Goal: Task Accomplishment & Management: Manage account settings

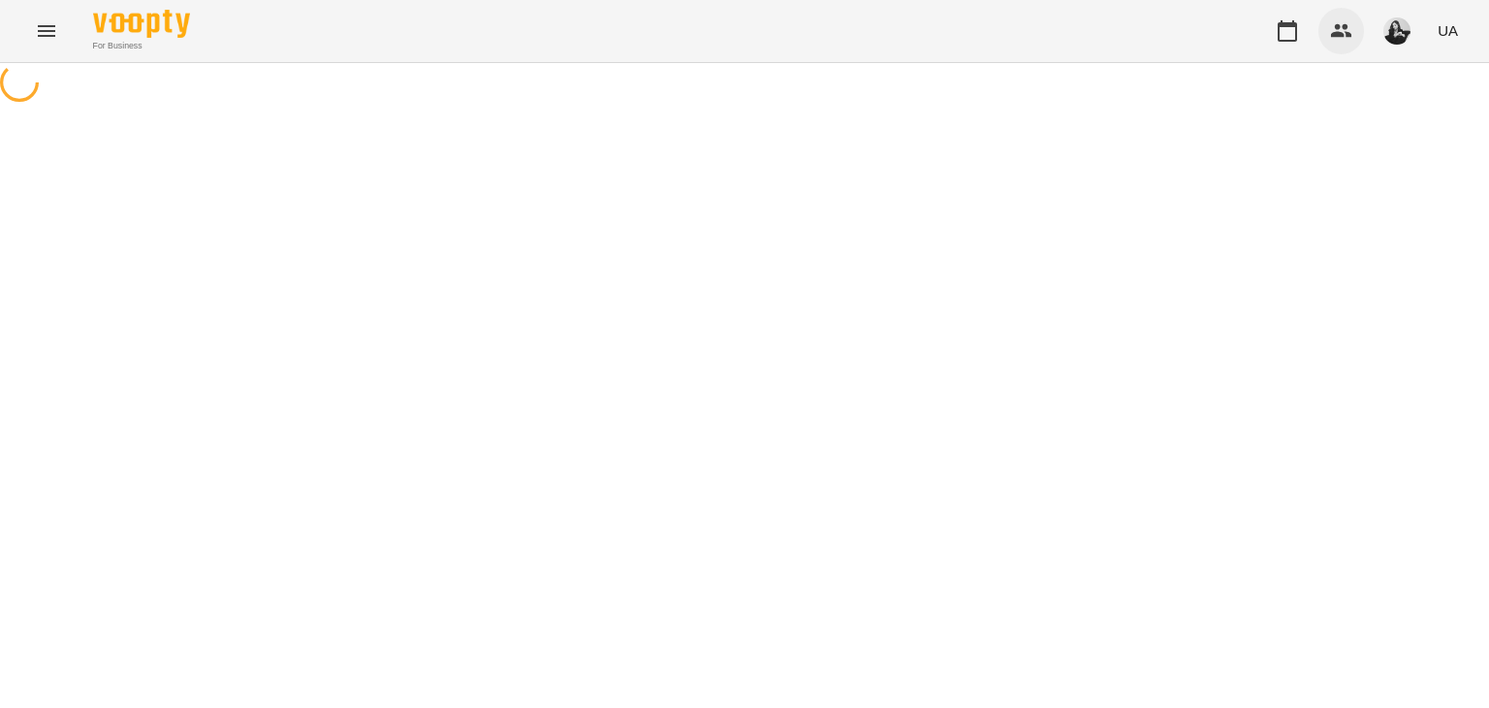
click at [1343, 29] on icon "button" at bounding box center [1341, 30] width 23 height 23
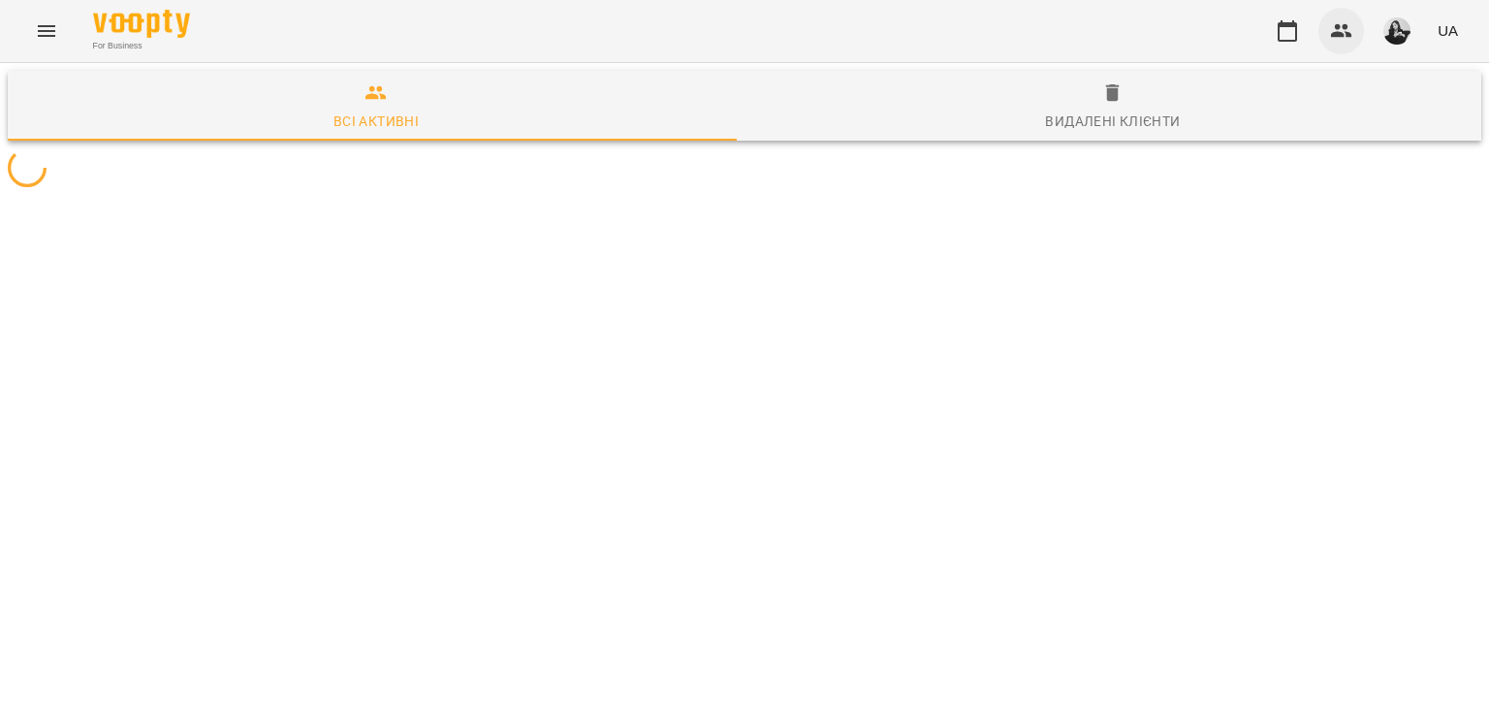
click at [1343, 29] on icon "button" at bounding box center [1341, 30] width 23 height 23
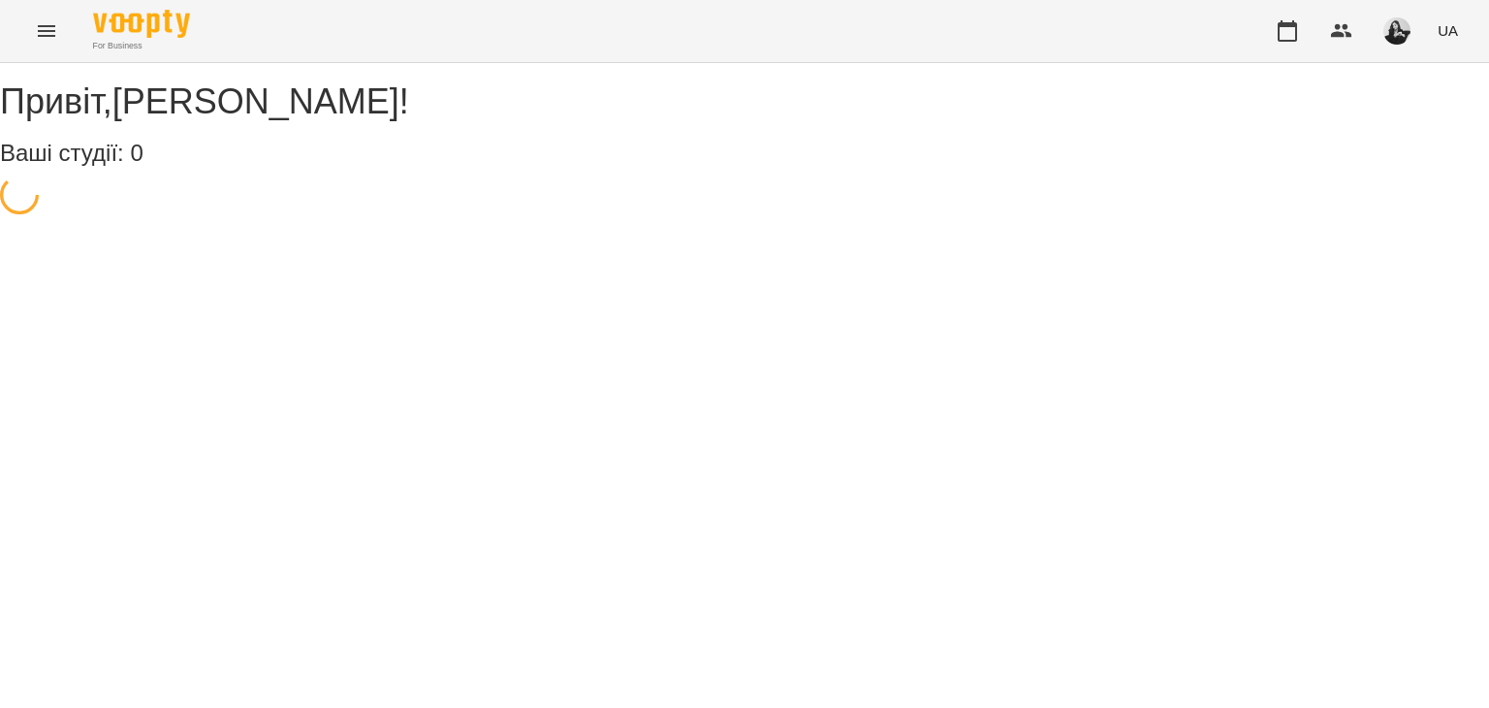
click at [1343, 29] on icon "button" at bounding box center [1341, 30] width 23 height 23
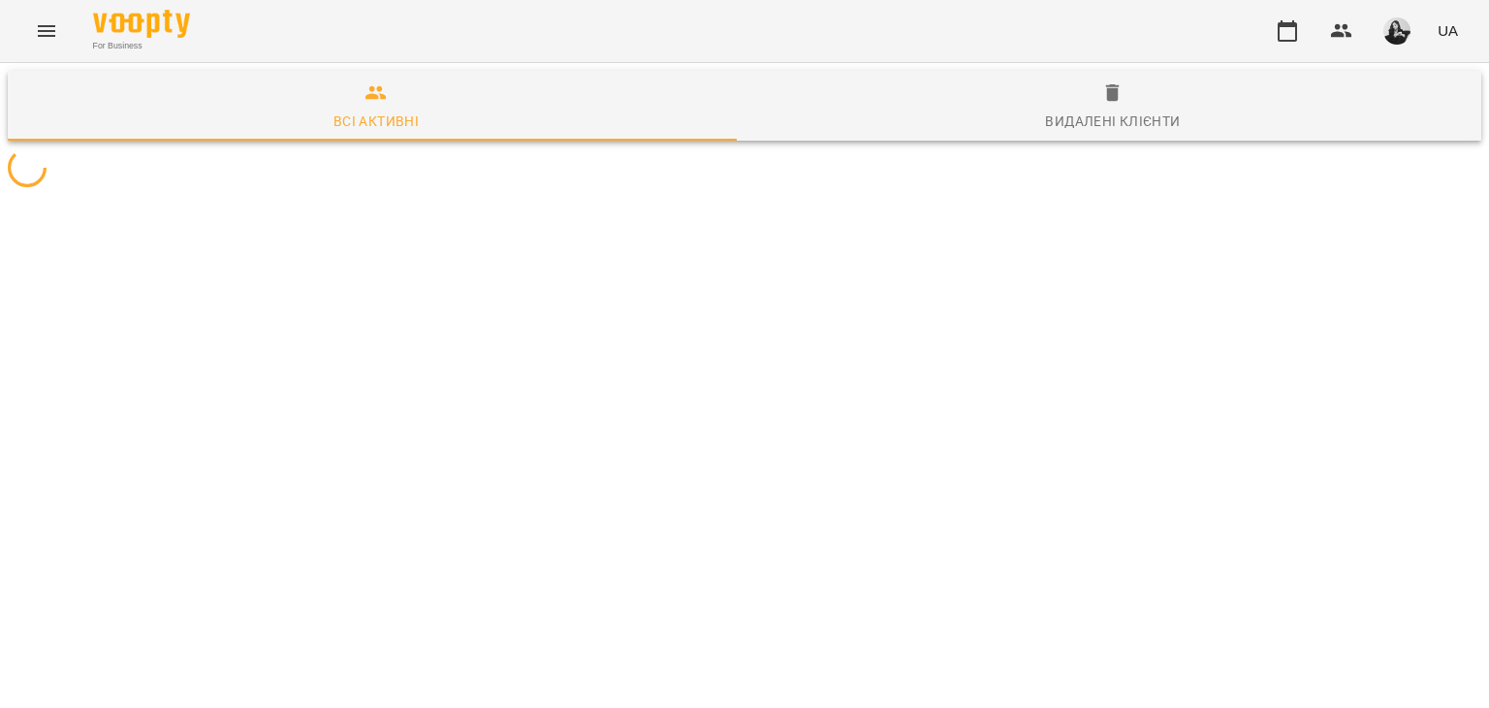
click at [1343, 29] on icon "button" at bounding box center [1341, 30] width 23 height 23
click at [1342, 29] on icon "button" at bounding box center [1341, 30] width 23 height 23
click at [1303, 28] on button "button" at bounding box center [1288, 31] width 47 height 47
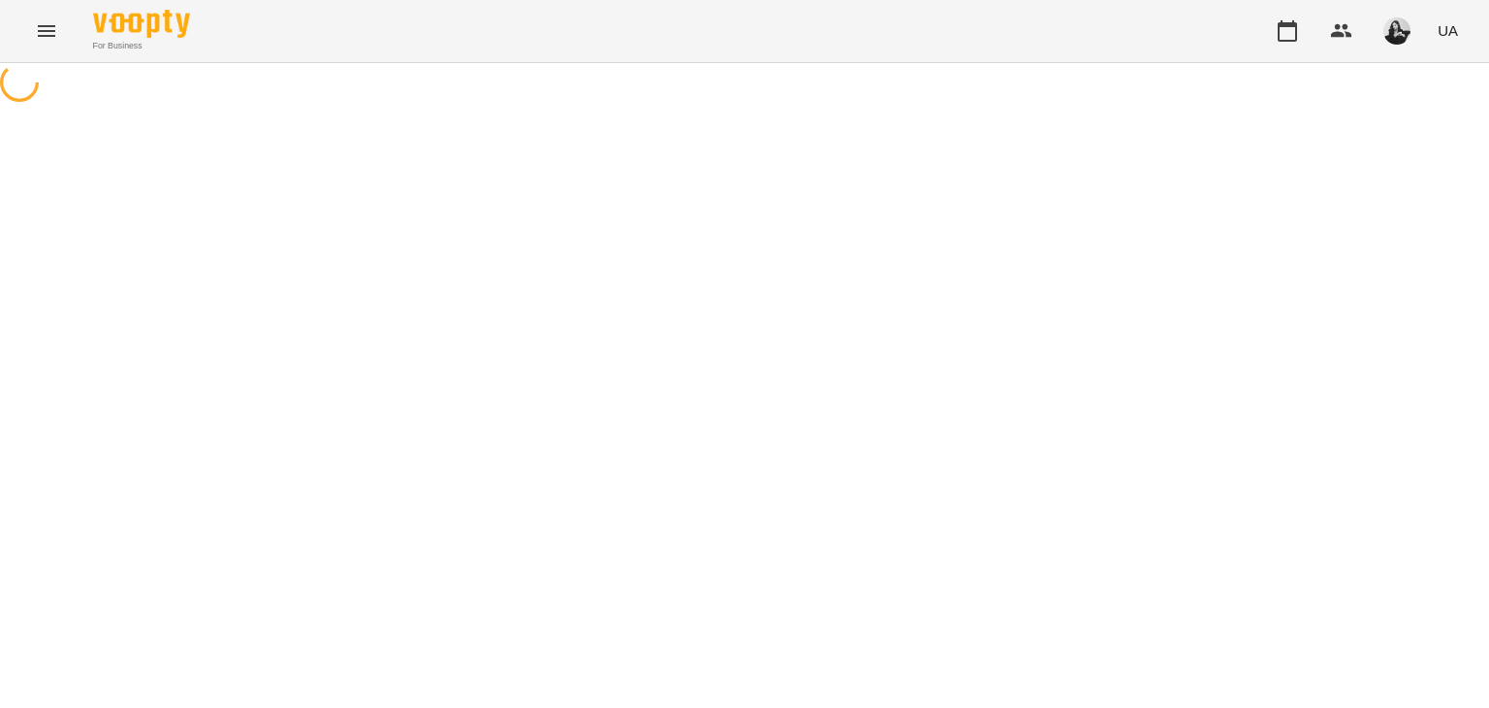
click at [1311, 32] on div "UA" at bounding box center [1366, 31] width 202 height 50
click at [1299, 34] on icon "button" at bounding box center [1287, 30] width 23 height 23
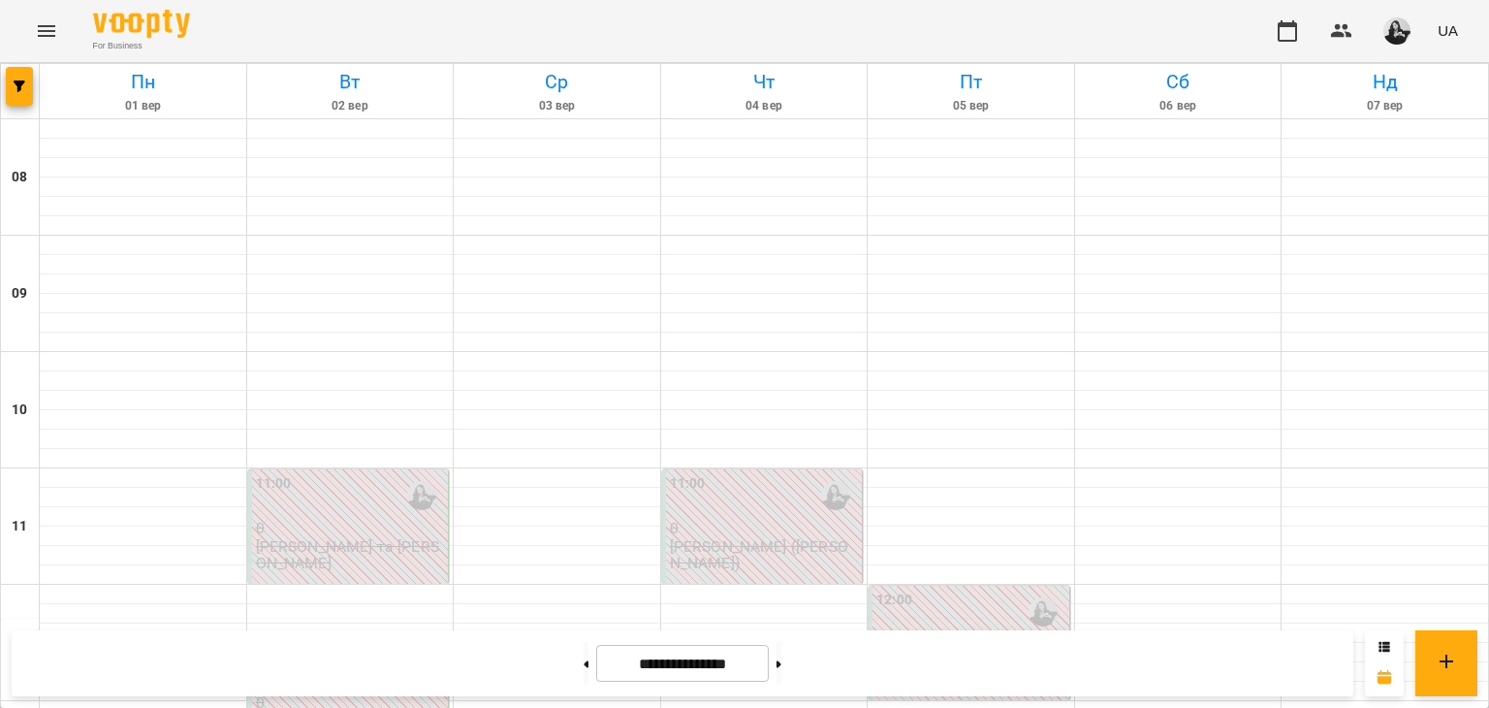
scroll to position [388, 0]
click at [782, 650] on button at bounding box center [779, 663] width 5 height 43
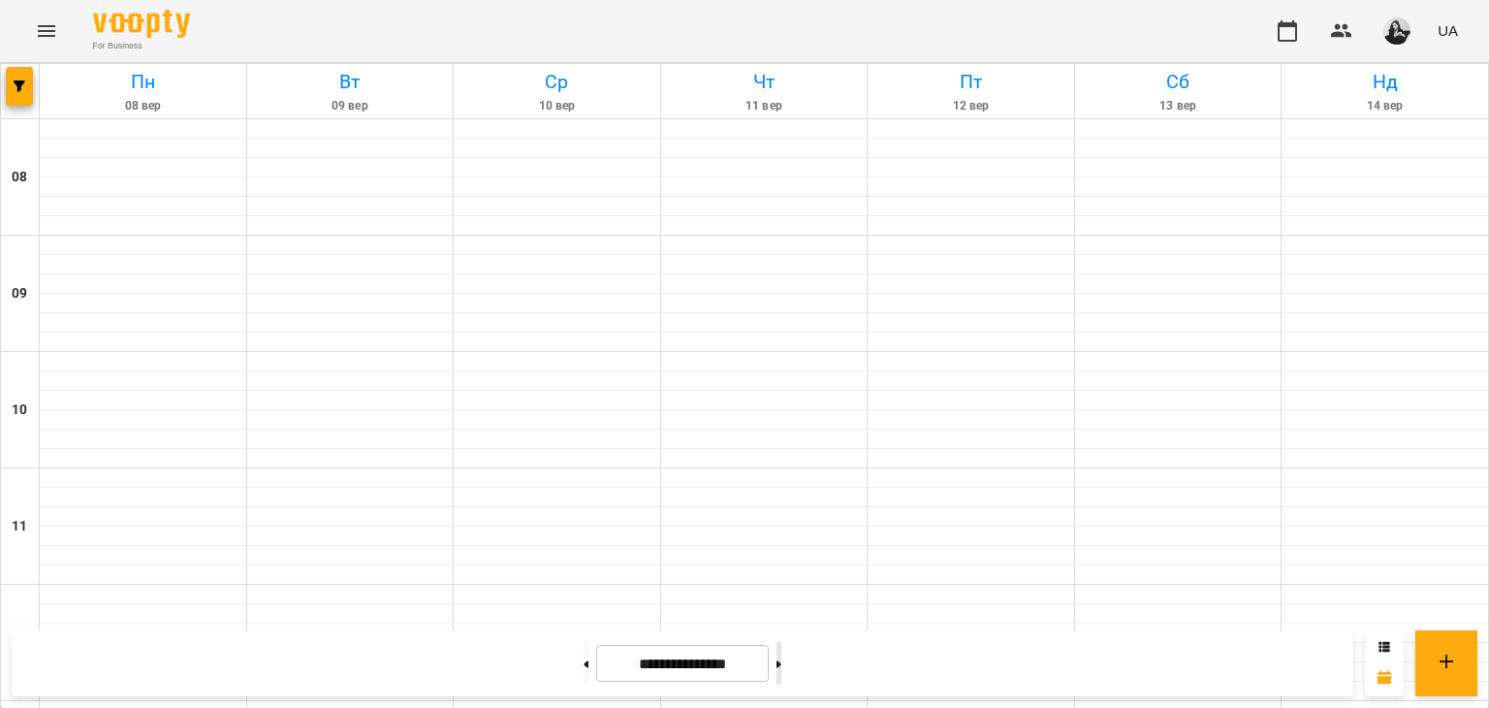
click at [782, 651] on button at bounding box center [779, 663] width 5 height 43
type input "**********"
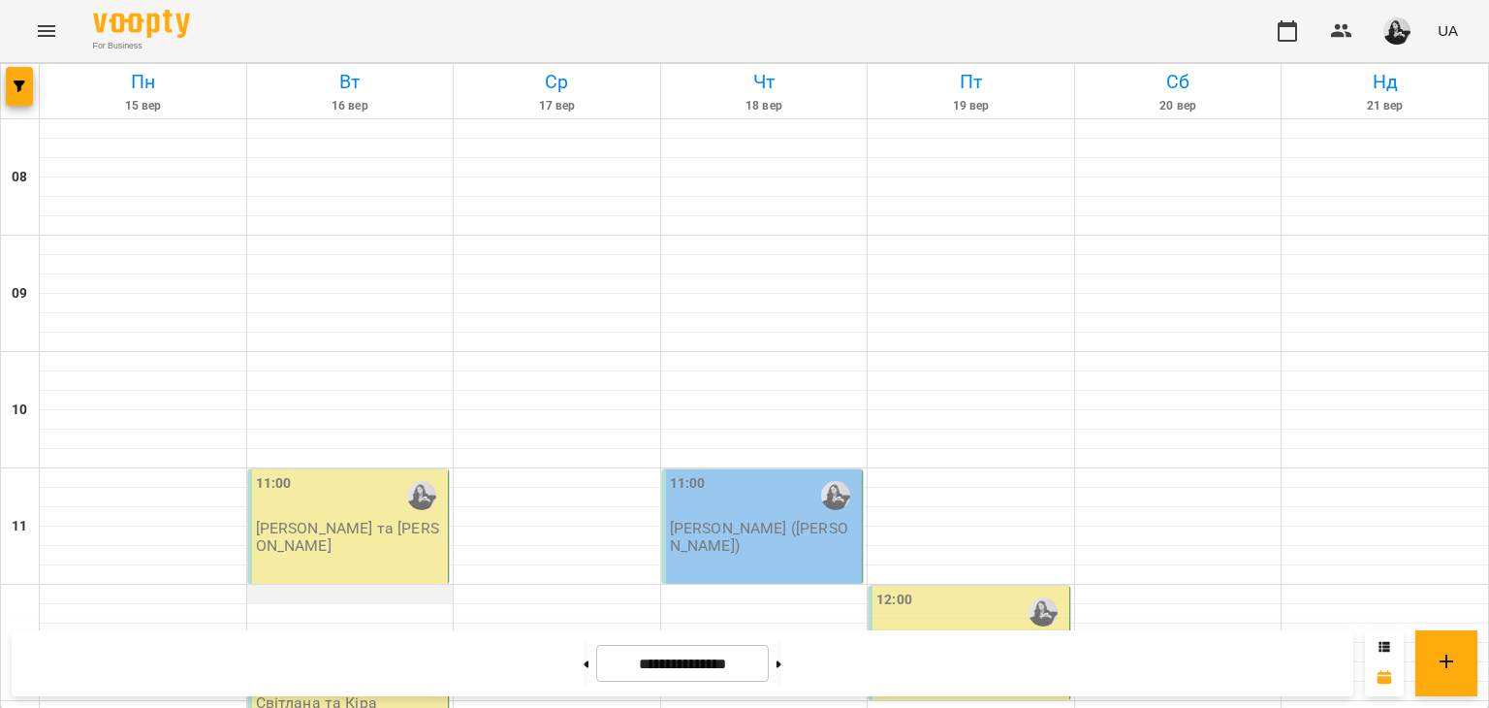
scroll to position [291, 0]
click at [358, 520] on p "[PERSON_NAME] та [PERSON_NAME]" at bounding box center [350, 537] width 189 height 34
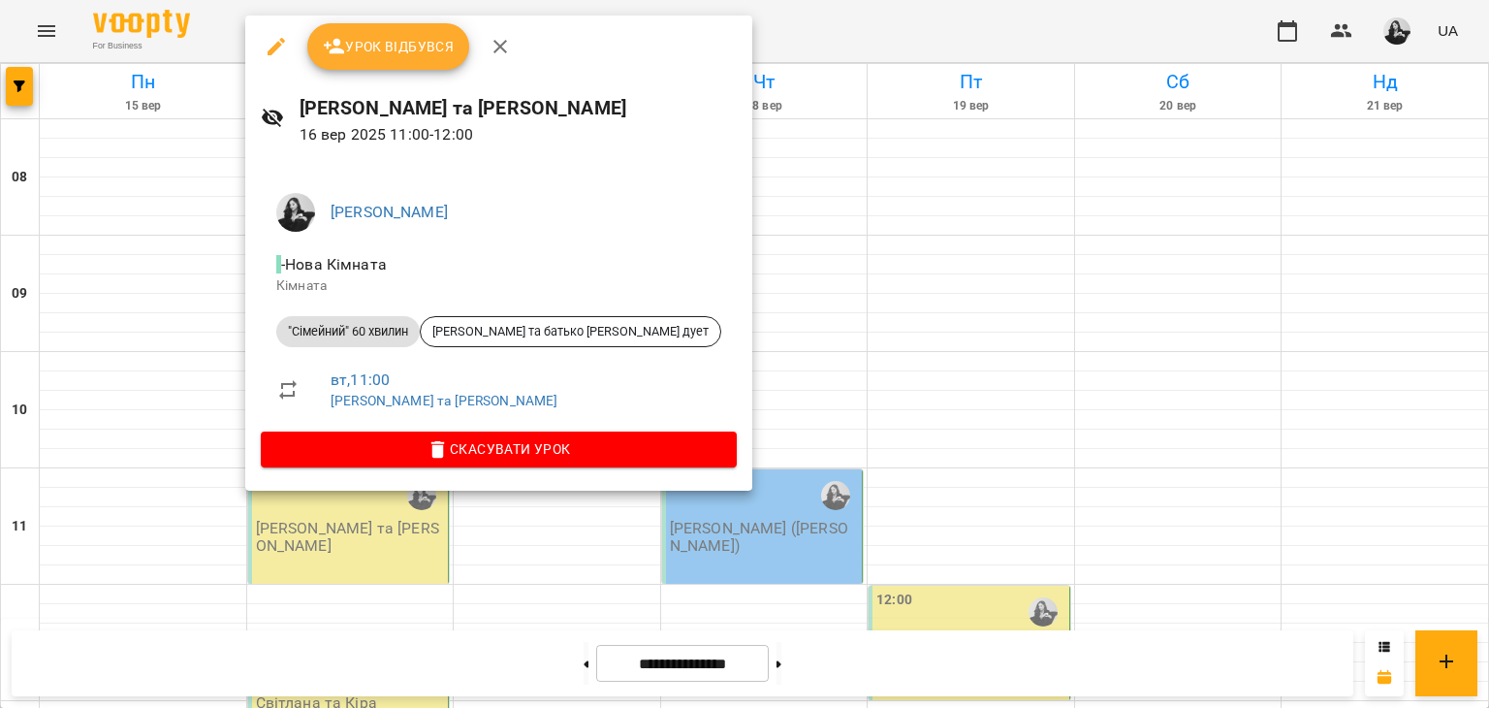
click at [396, 36] on span "Урок відбувся" at bounding box center [389, 46] width 132 height 23
click at [391, 43] on span "Урок відбувся" at bounding box center [389, 46] width 132 height 23
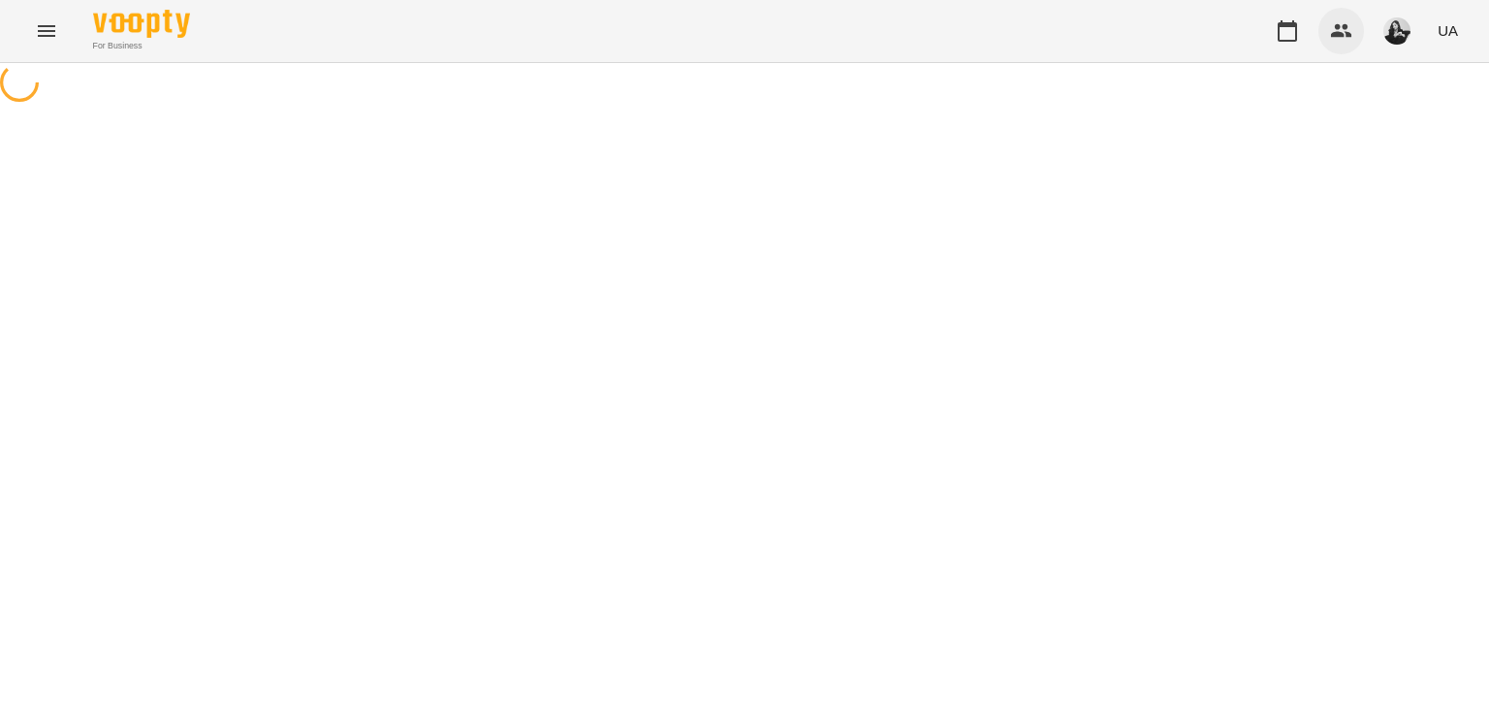
click at [1334, 32] on icon "button" at bounding box center [1341, 31] width 21 height 14
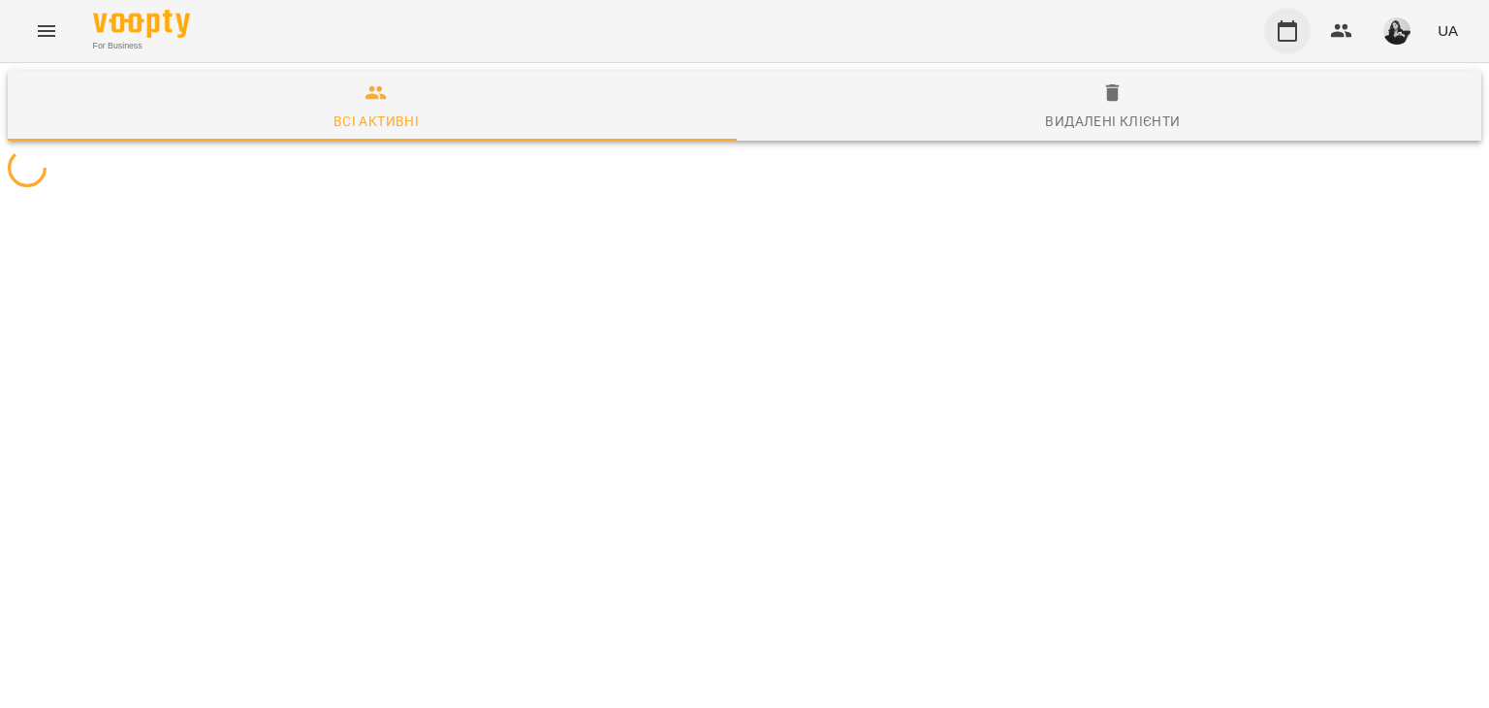
click at [1293, 24] on icon "button" at bounding box center [1287, 30] width 19 height 21
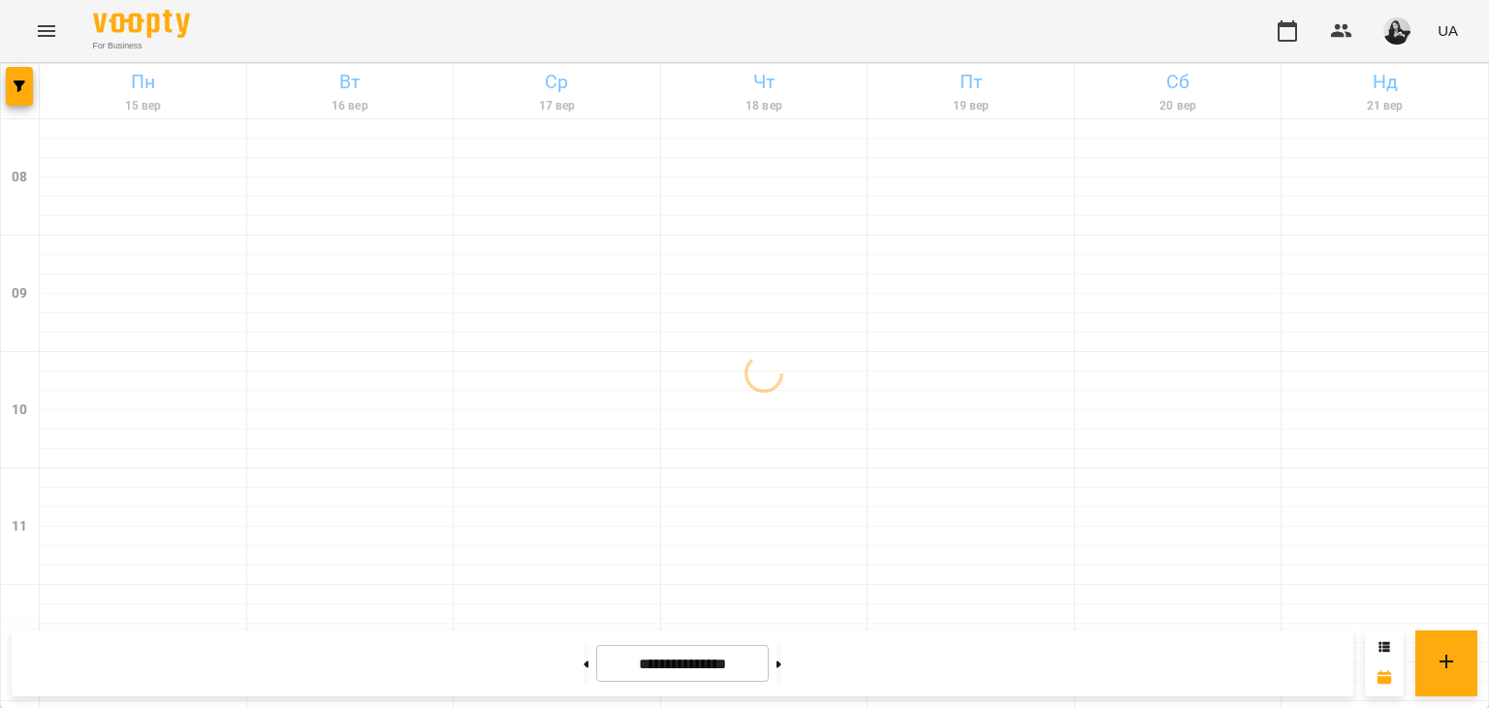
scroll to position [291, 0]
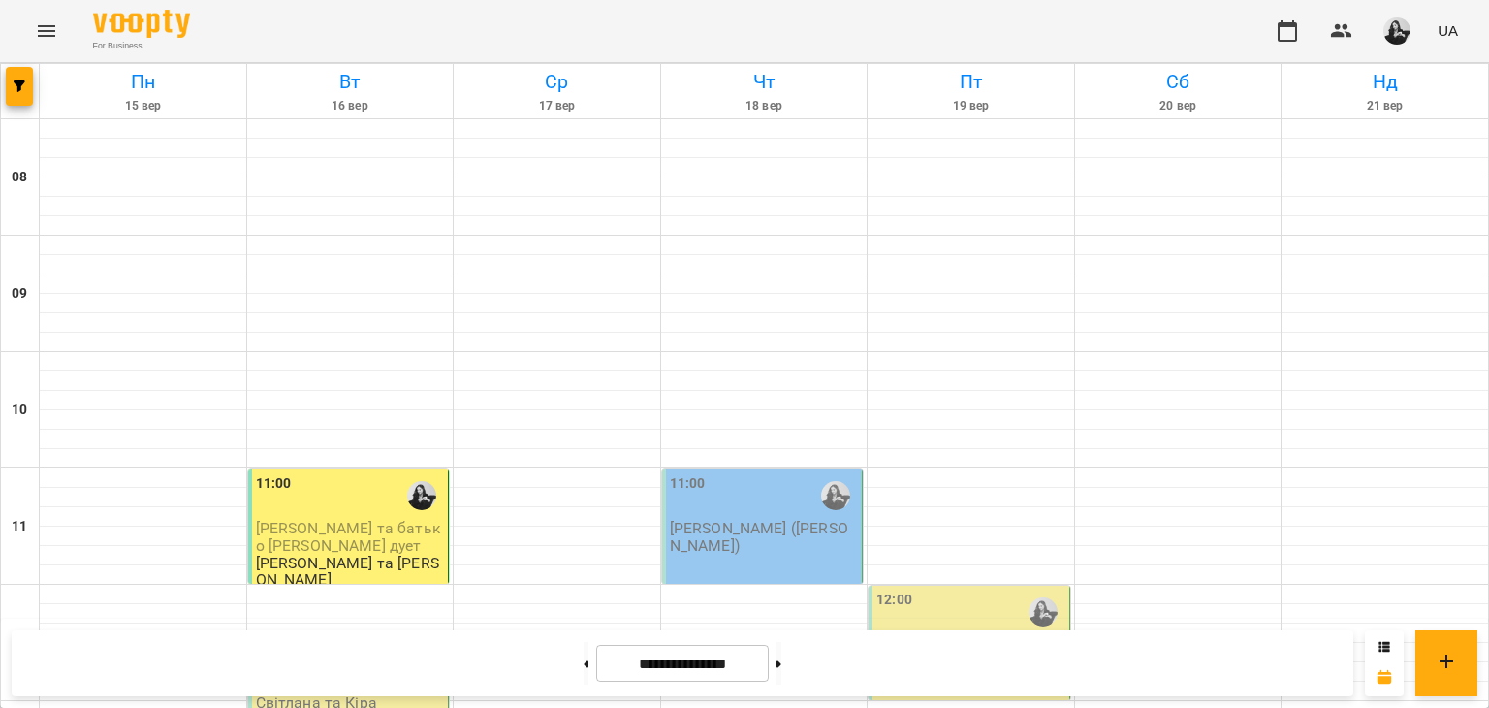
click at [361, 648] on div "12:30" at bounding box center [350, 670] width 189 height 45
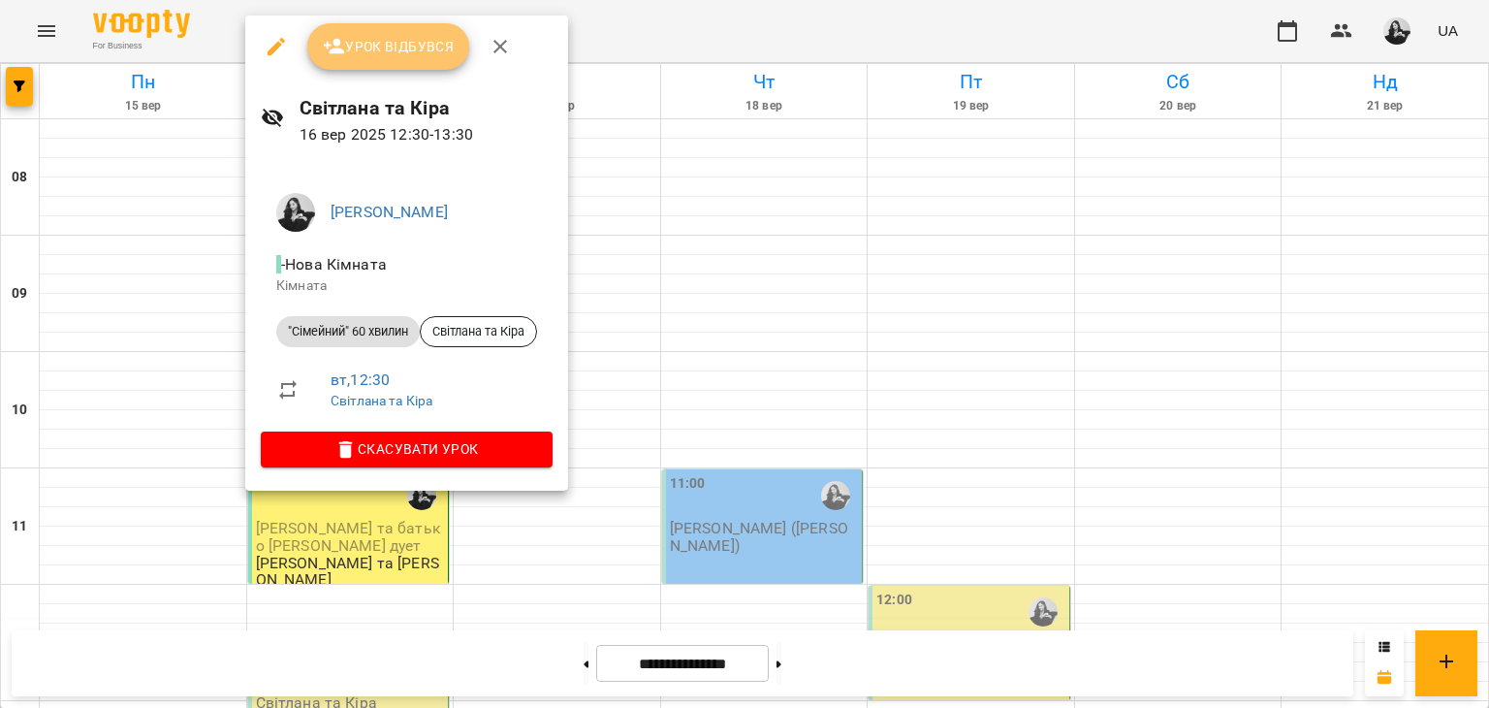
click at [423, 61] on button "Урок відбувся" at bounding box center [388, 46] width 163 height 47
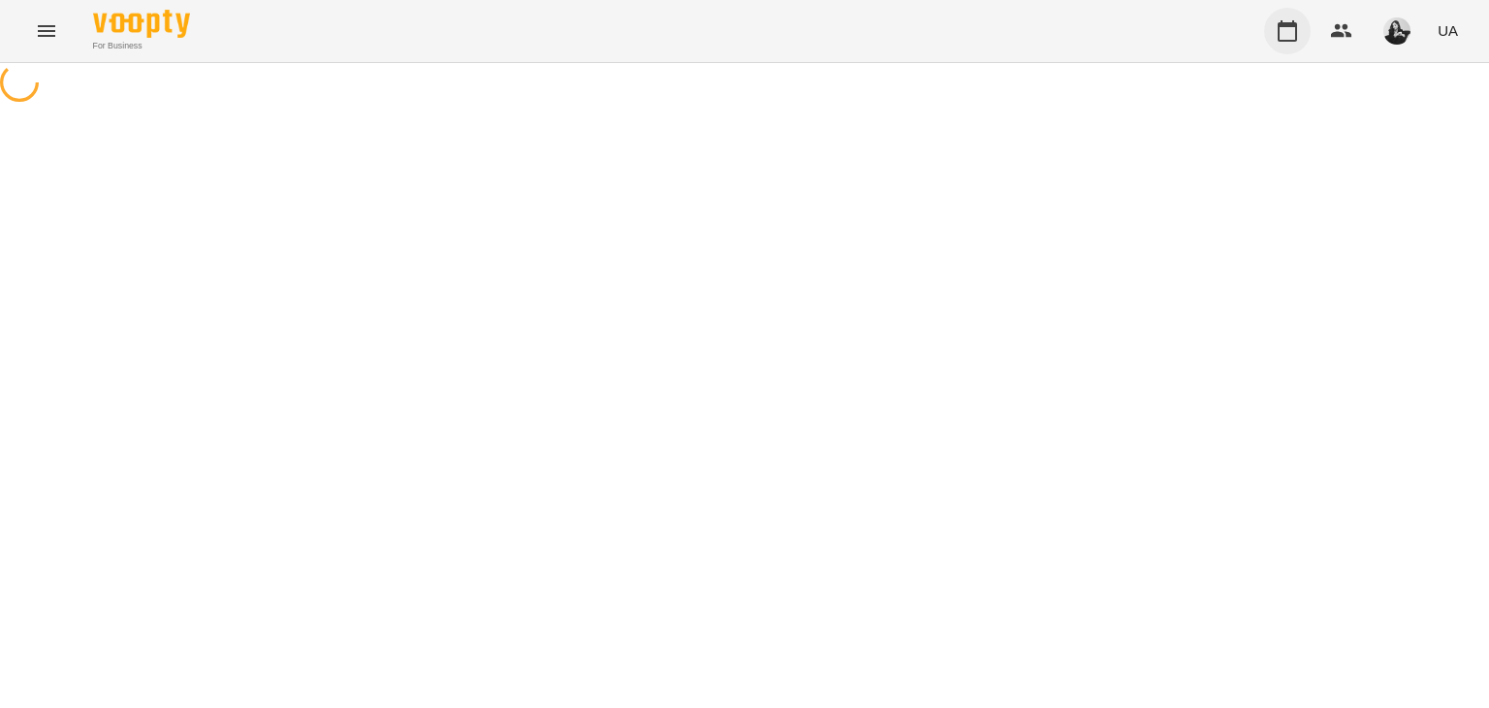
click at [1296, 34] on icon "button" at bounding box center [1287, 30] width 23 height 23
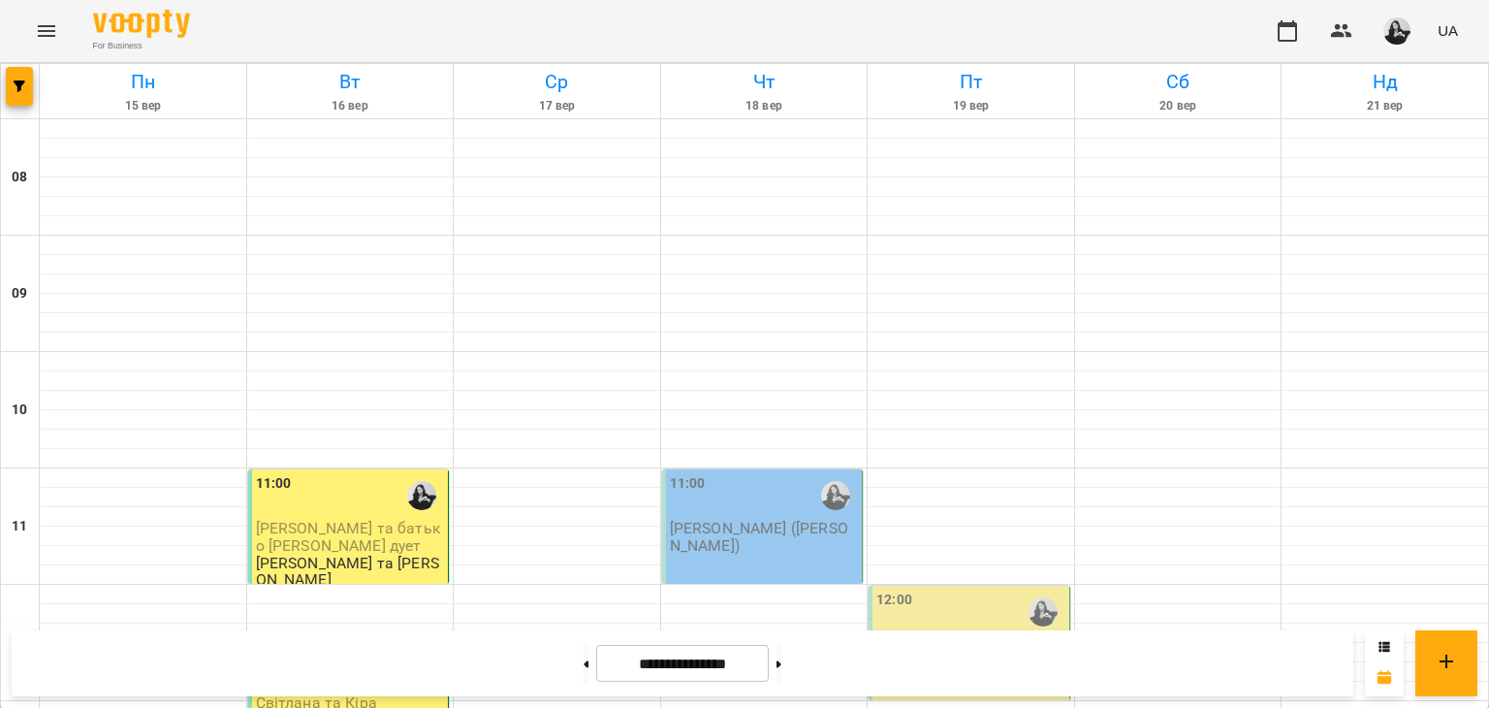
scroll to position [679, 0]
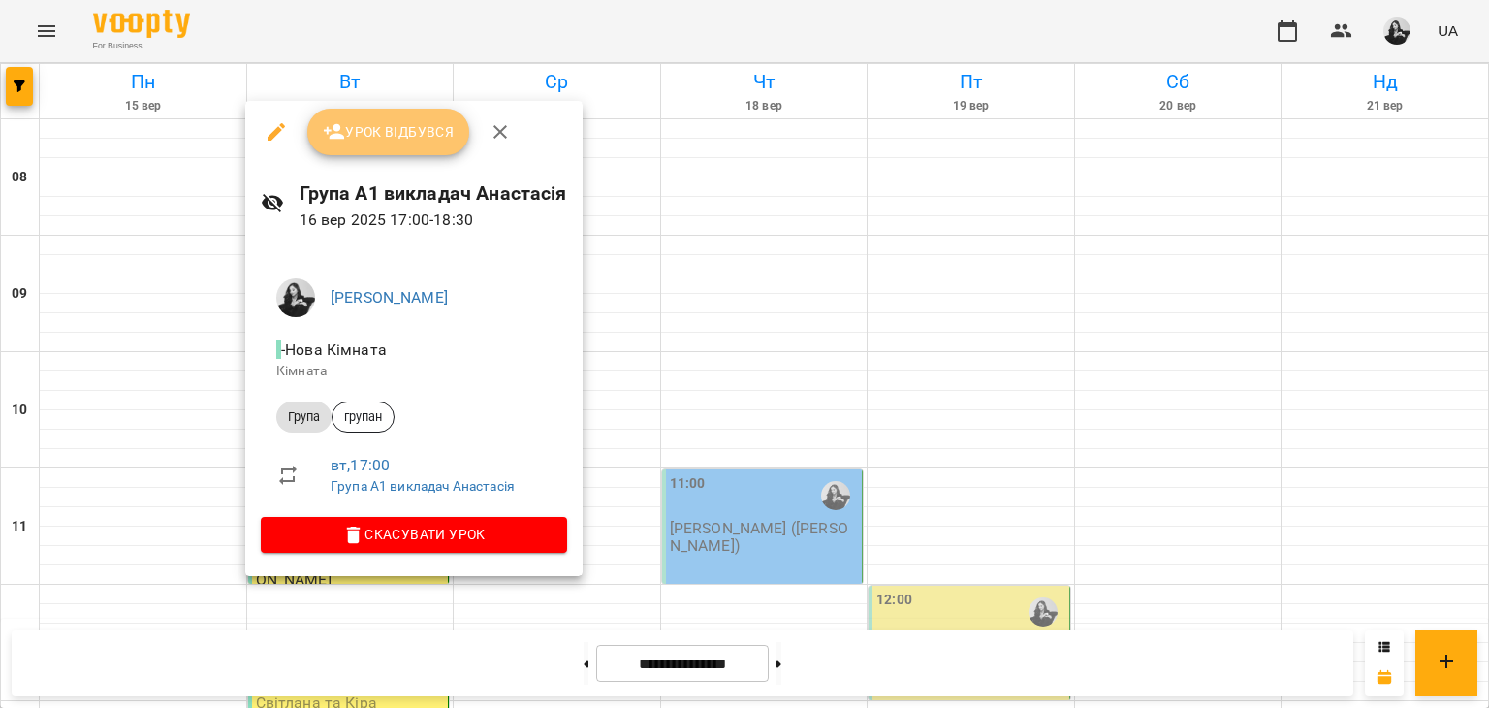
click at [407, 137] on span "Урок відбувся" at bounding box center [389, 131] width 132 height 23
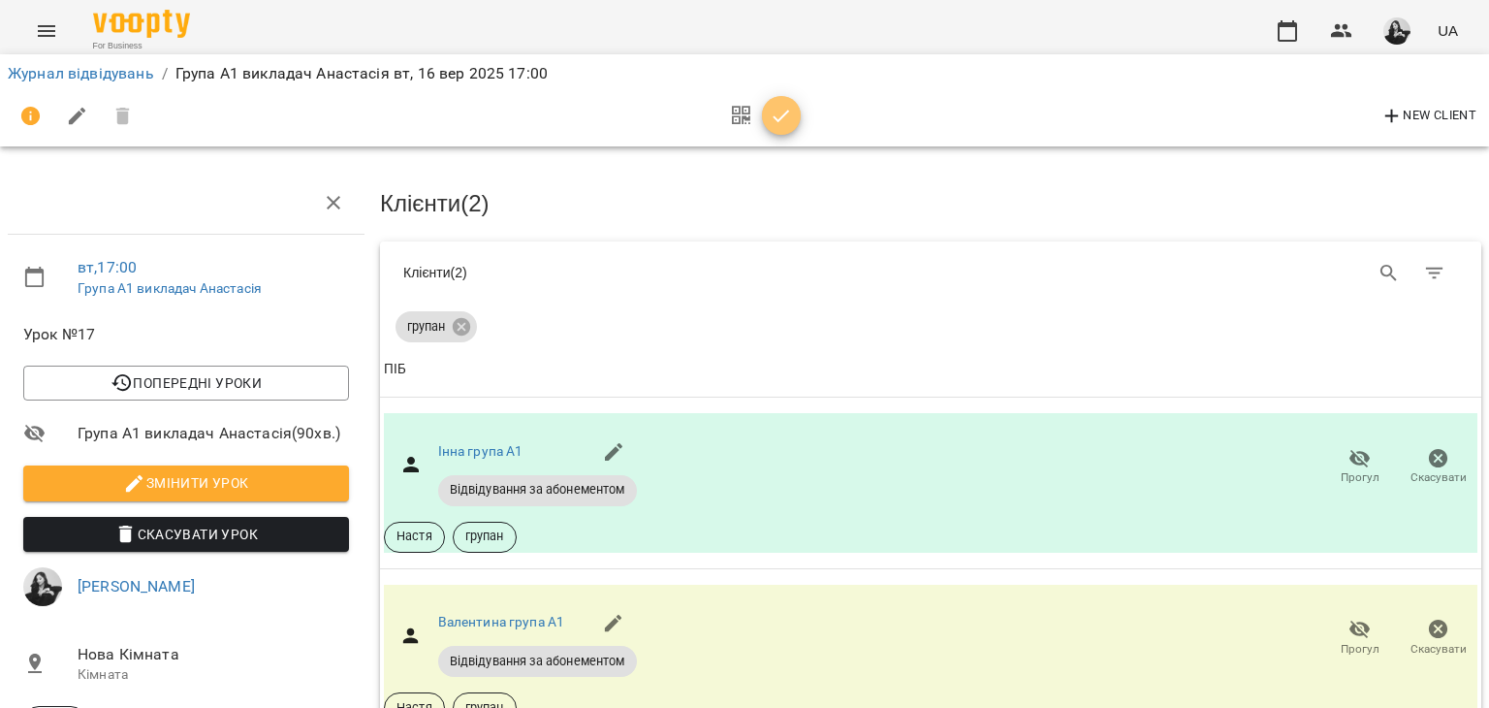
click at [780, 109] on icon "button" at bounding box center [781, 116] width 23 height 23
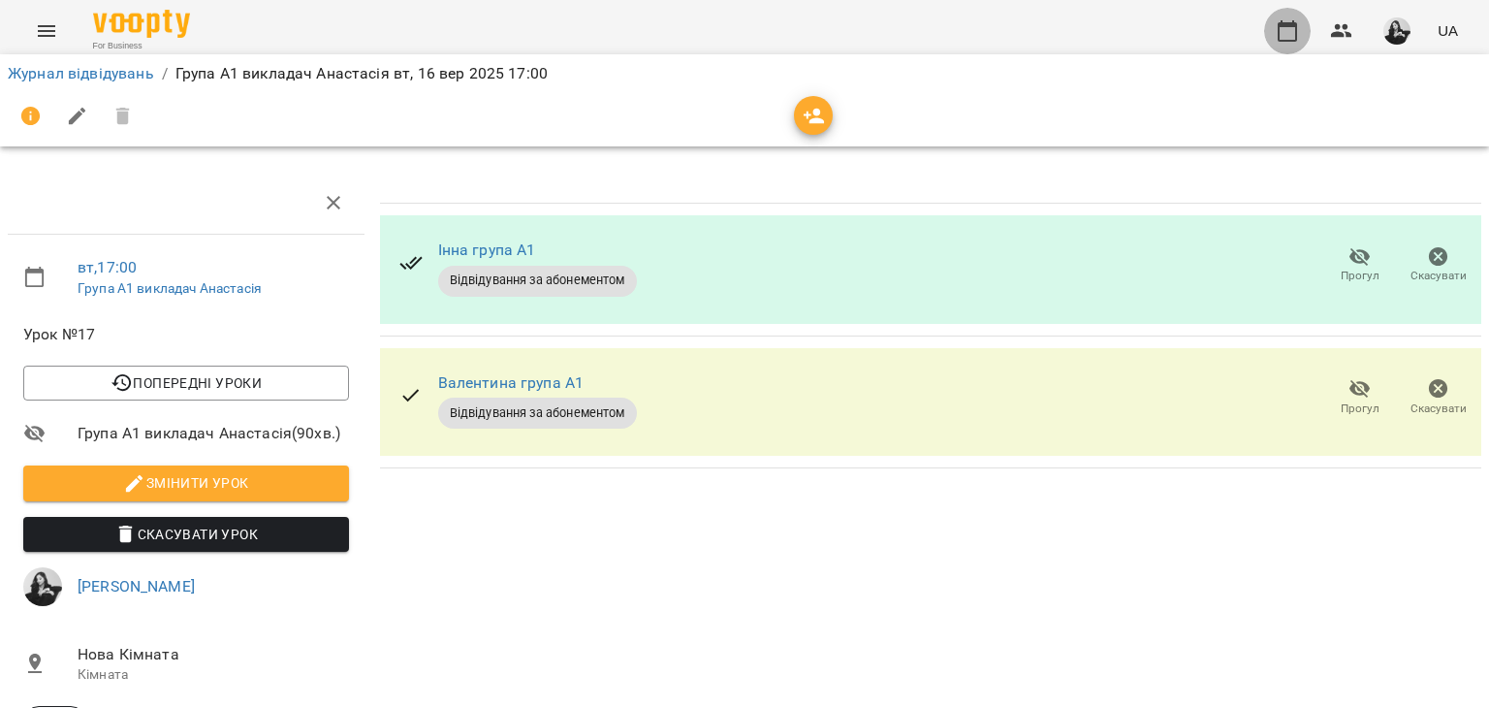
click at [1292, 29] on icon "button" at bounding box center [1287, 30] width 23 height 23
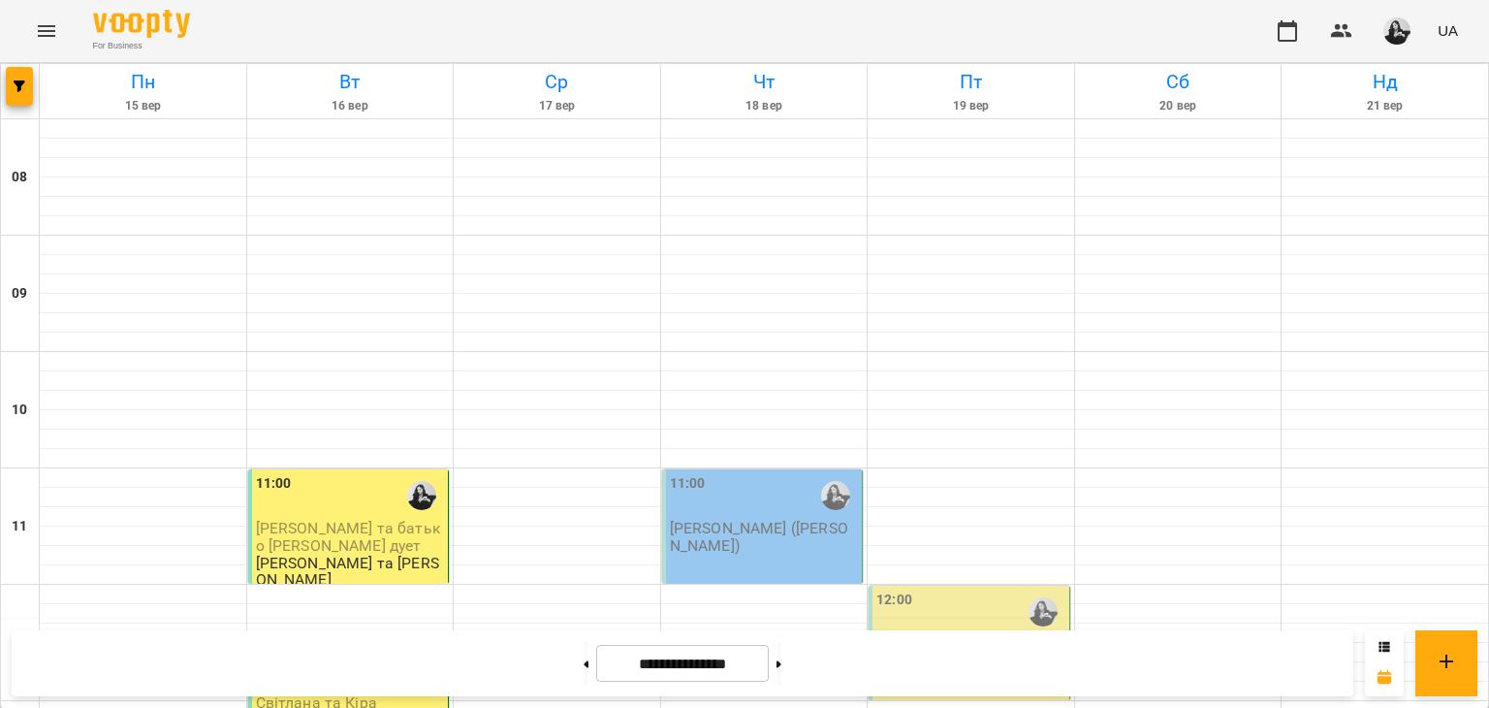
scroll to position [1147, 0]
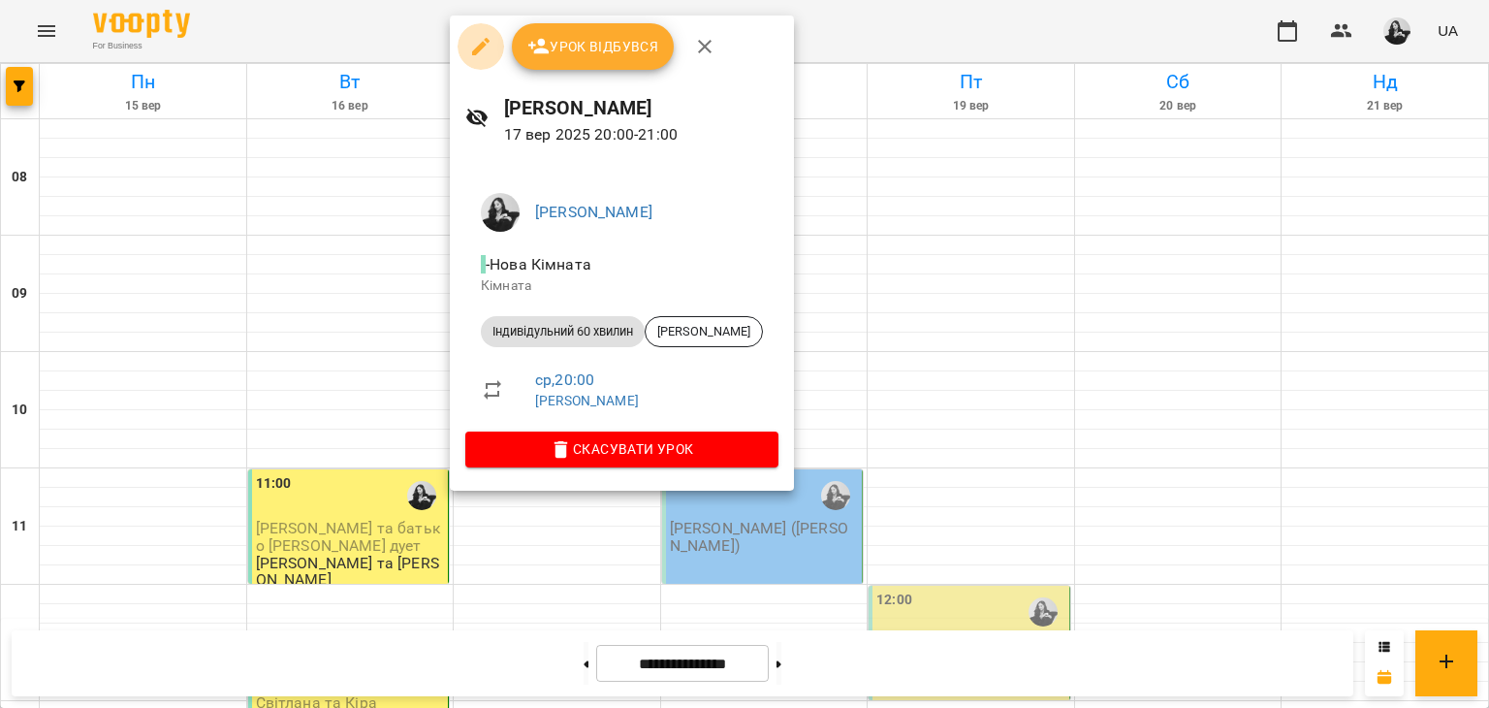
click at [488, 38] on icon "button" at bounding box center [480, 46] width 23 height 23
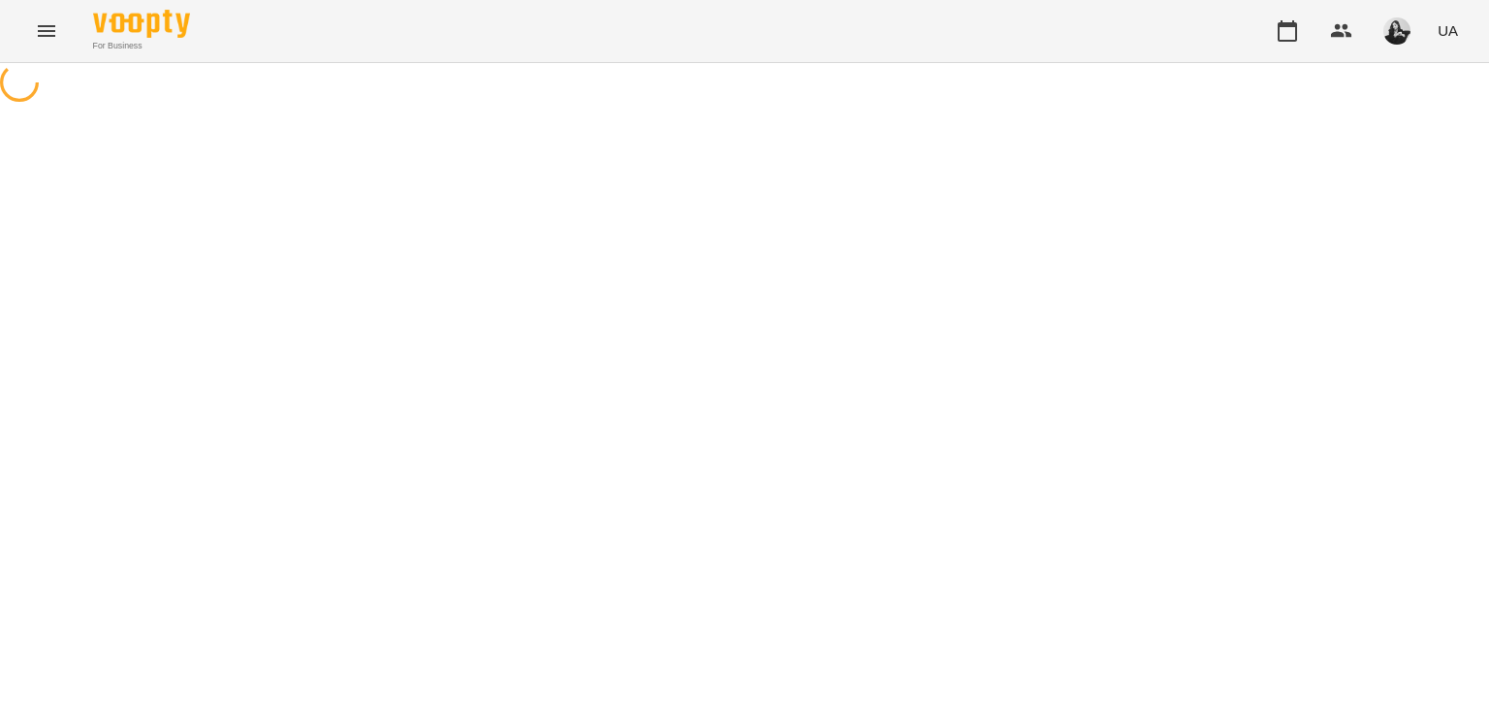
select select "**********"
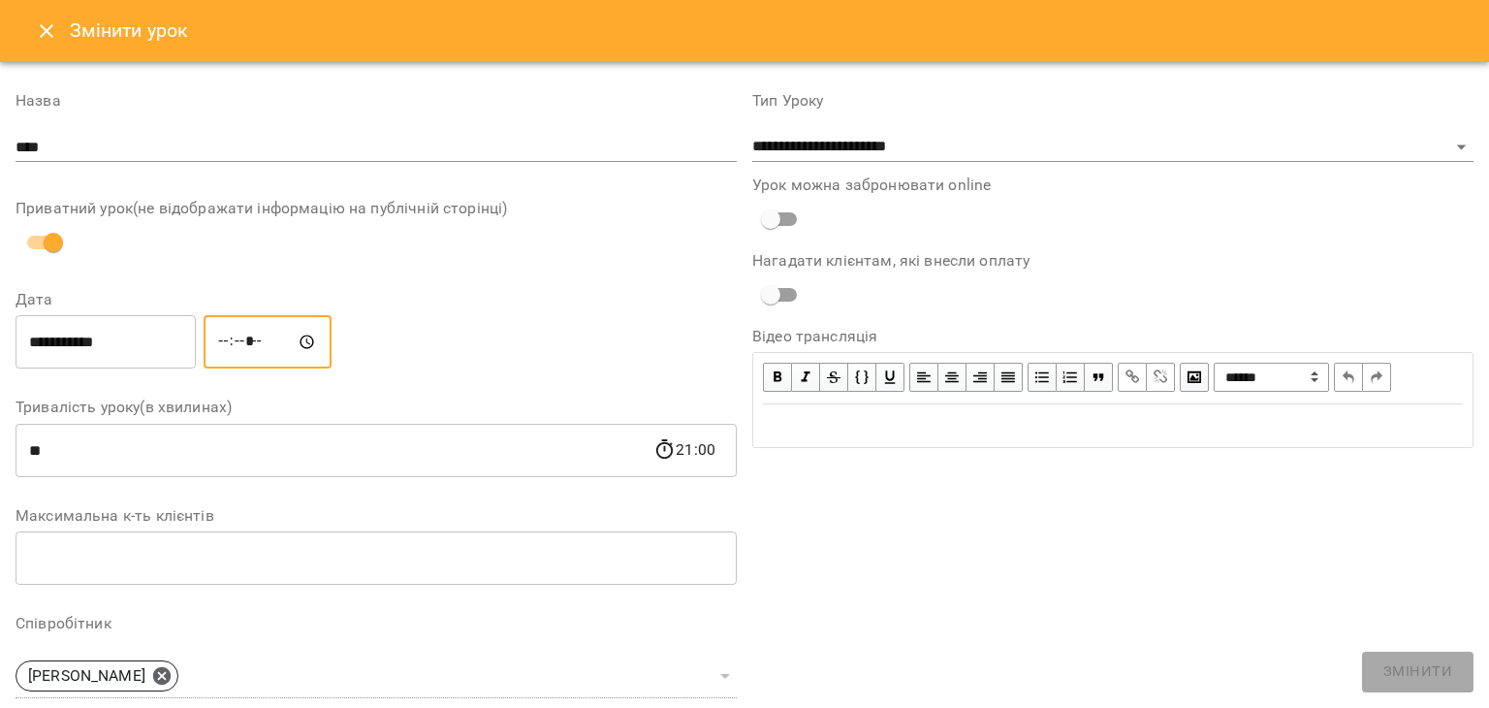
click at [280, 335] on input "*****" at bounding box center [268, 342] width 128 height 54
click at [196, 337] on input "**********" at bounding box center [106, 342] width 180 height 54
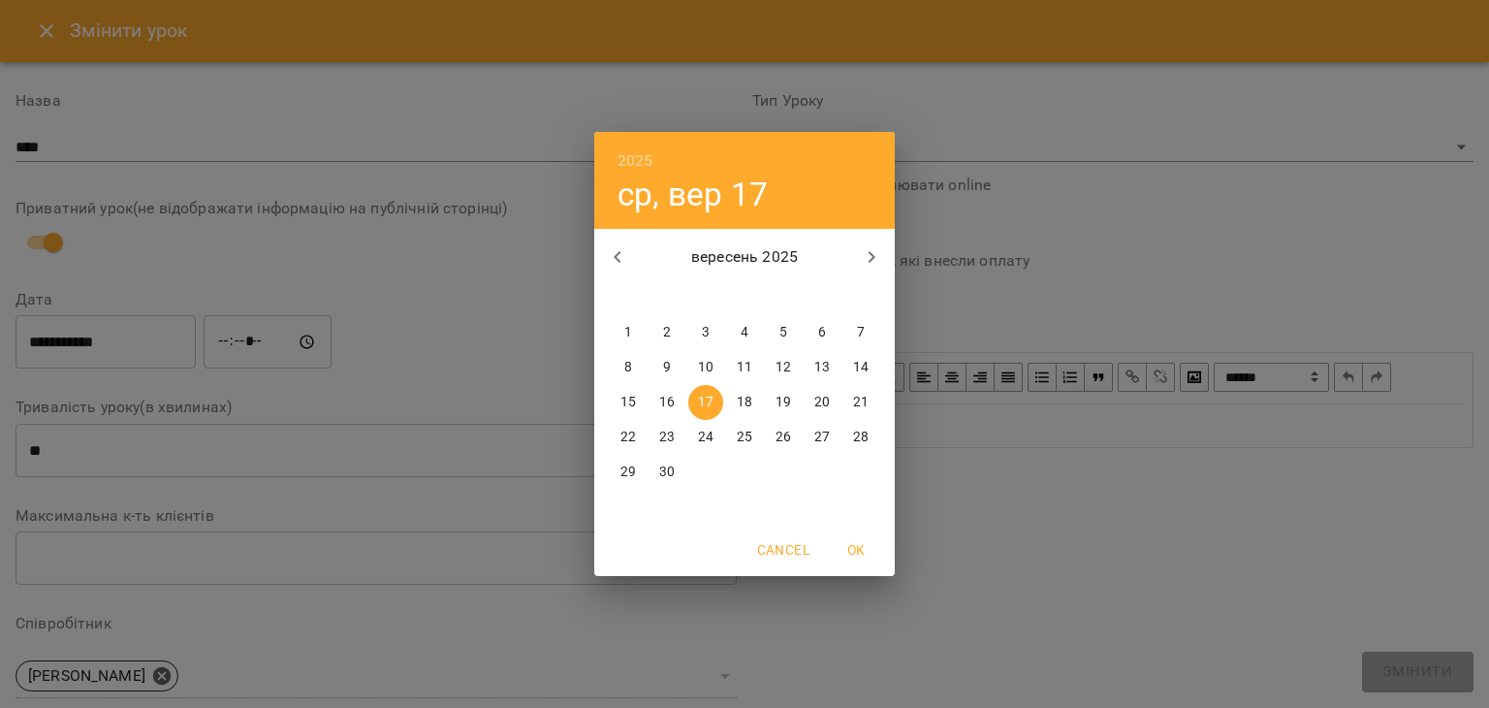
click at [818, 403] on p "20" at bounding box center [823, 402] width 16 height 19
type input "**********"
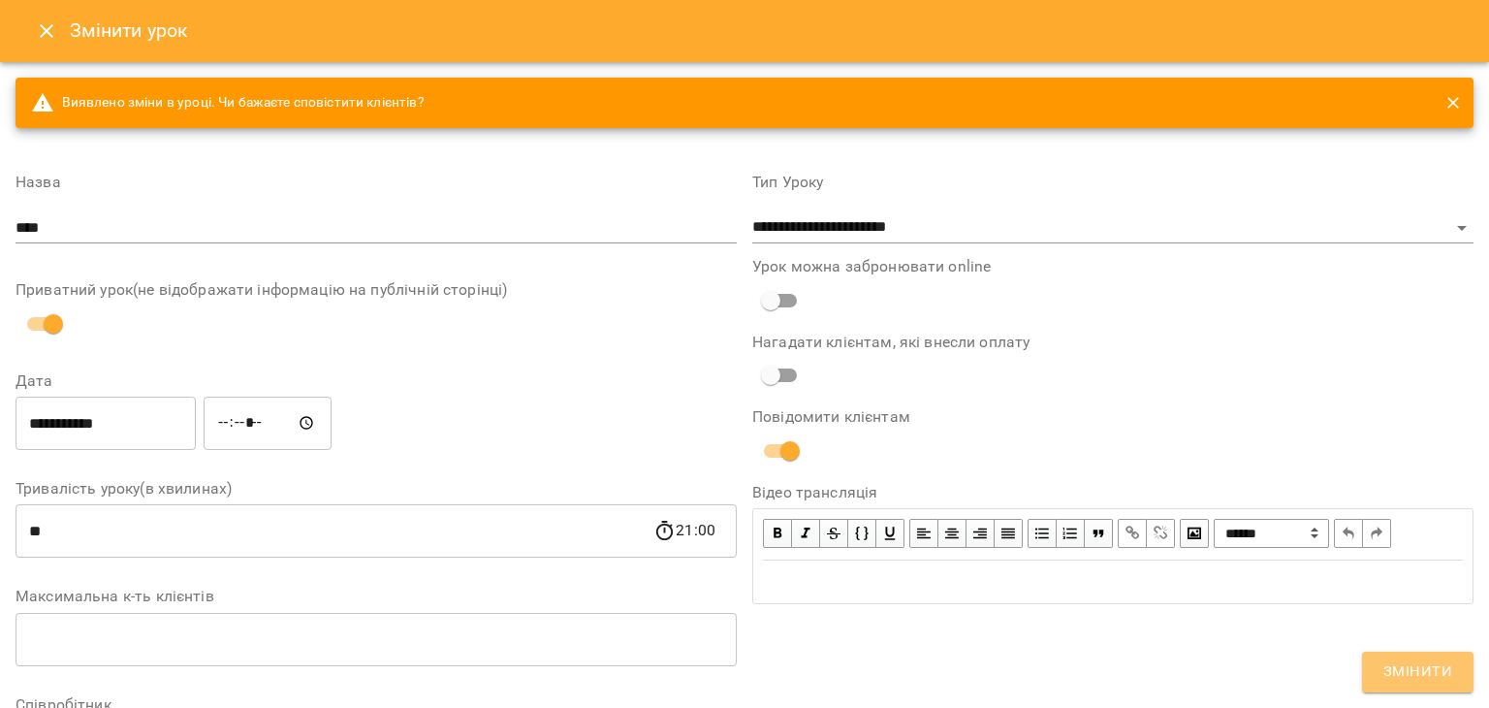
click at [1397, 657] on button "Змінити" at bounding box center [1418, 672] width 112 height 41
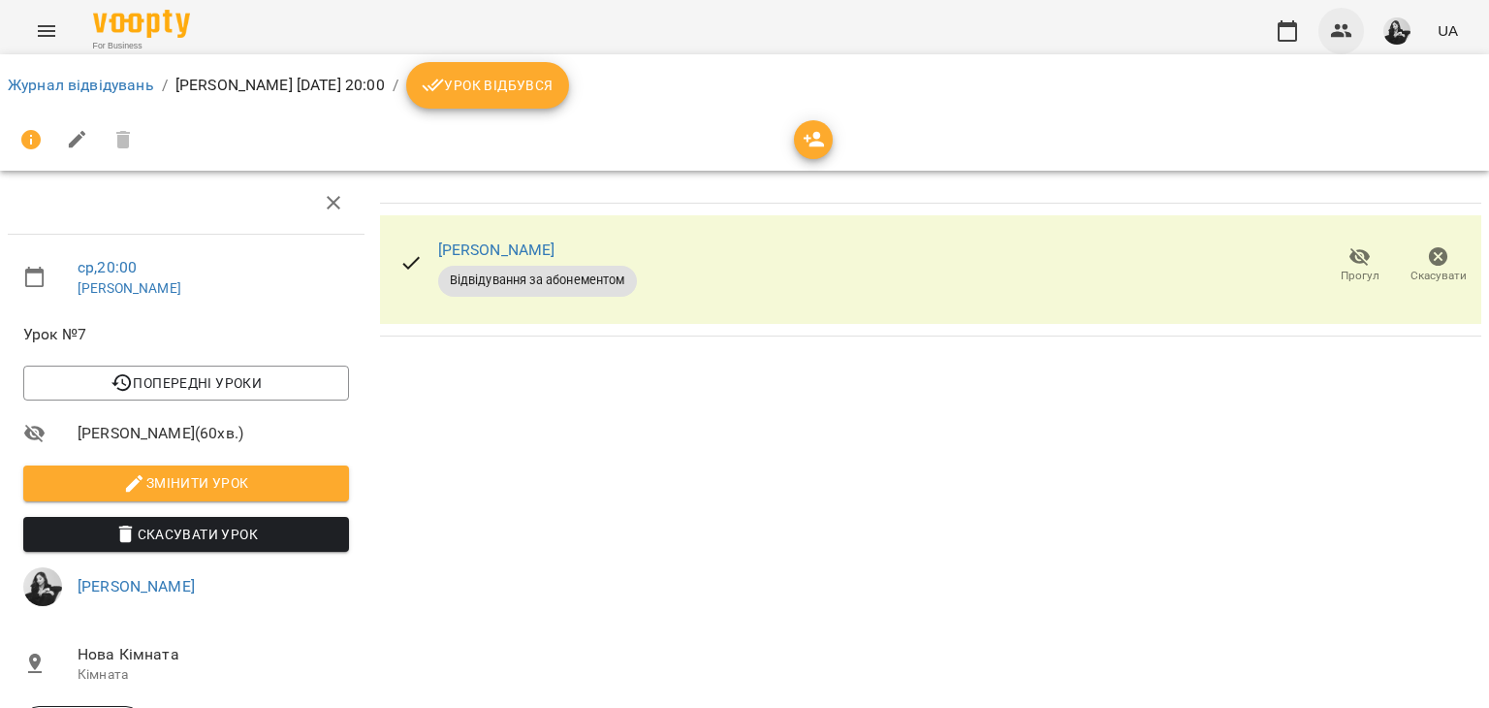
click at [1358, 39] on button "button" at bounding box center [1342, 31] width 47 height 47
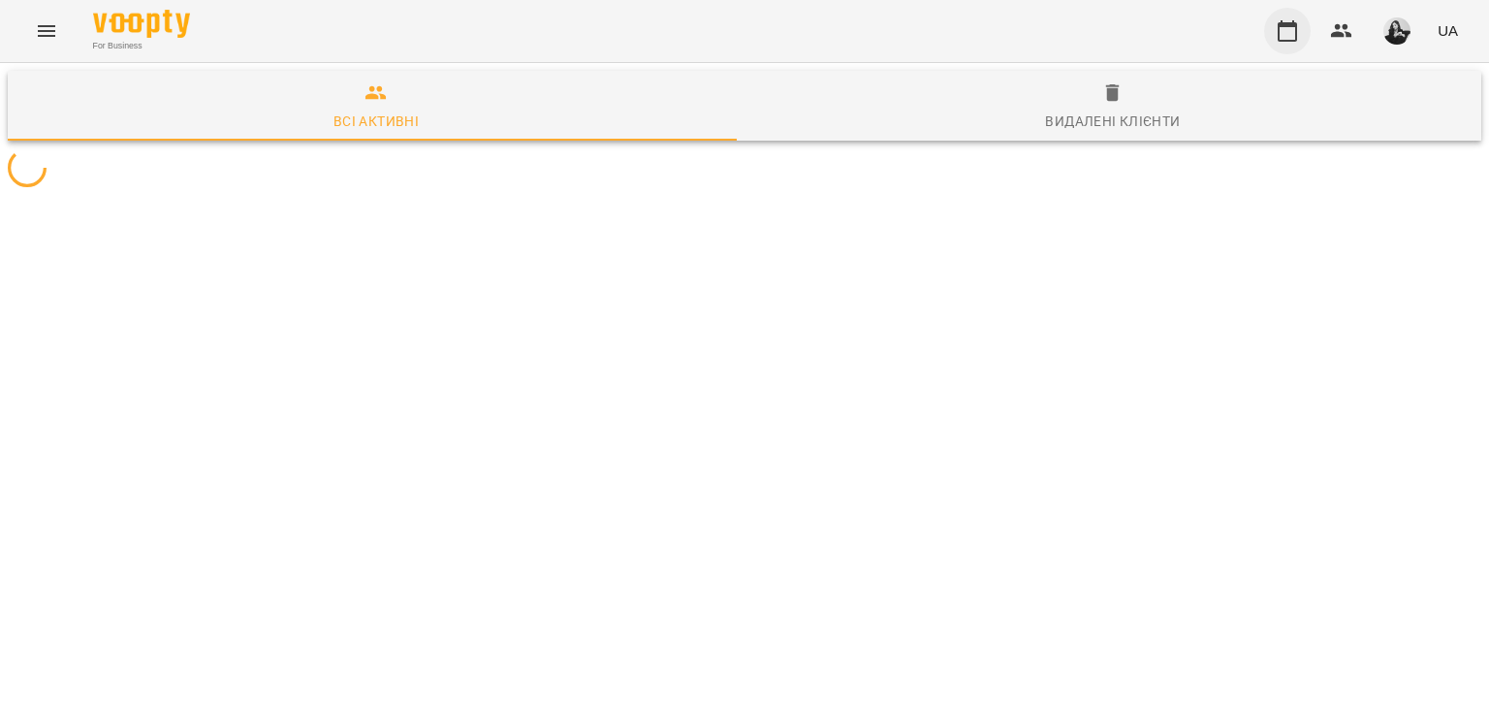
click at [1297, 28] on icon "button" at bounding box center [1287, 30] width 19 height 21
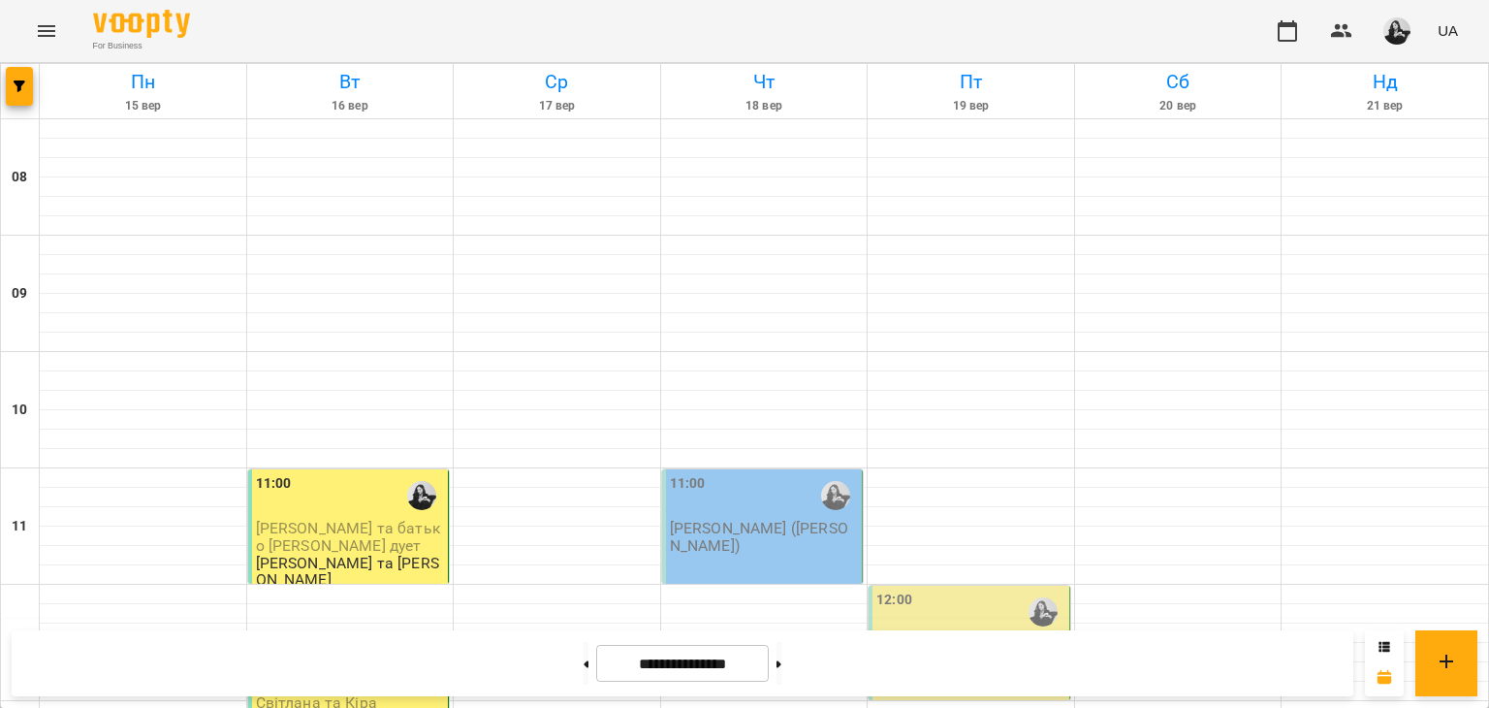
scroll to position [776, 0]
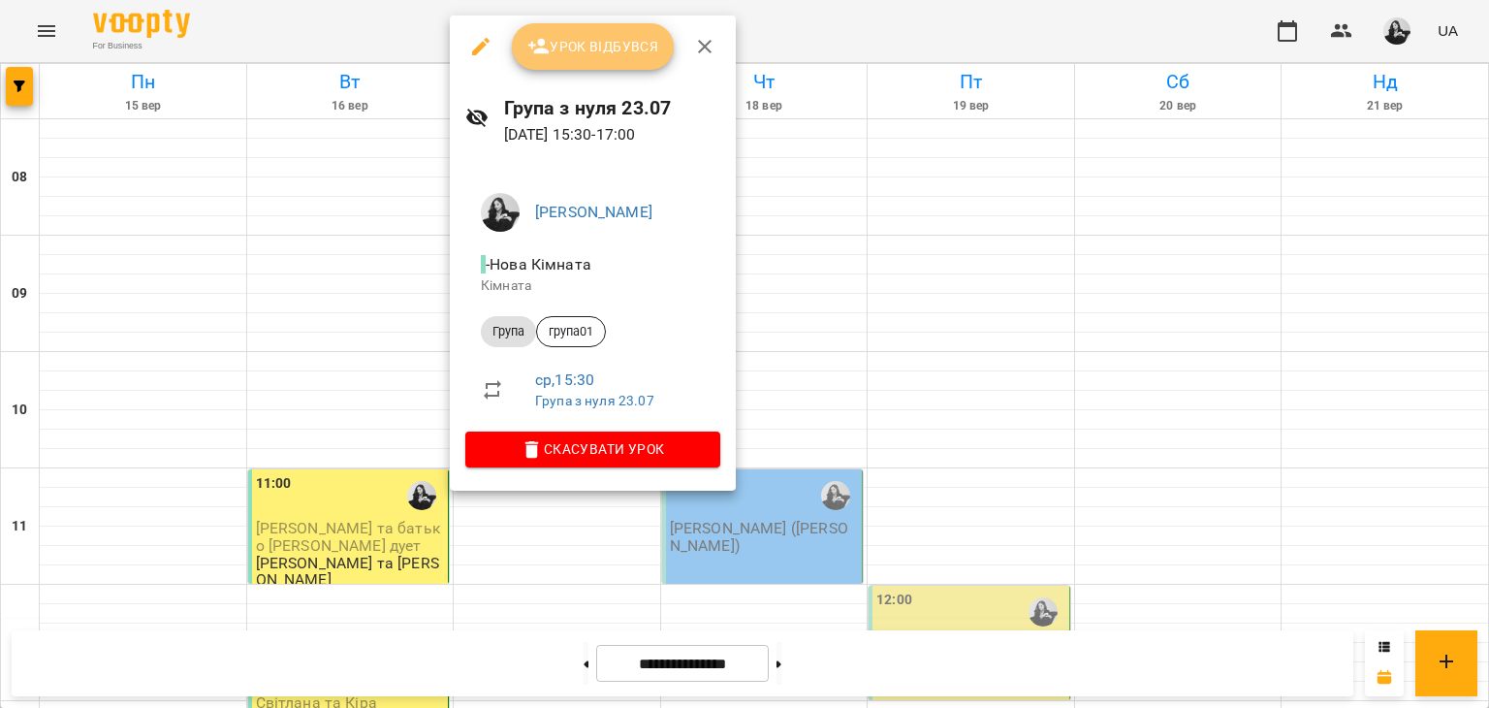
click at [604, 55] on span "Урок відбувся" at bounding box center [594, 46] width 132 height 23
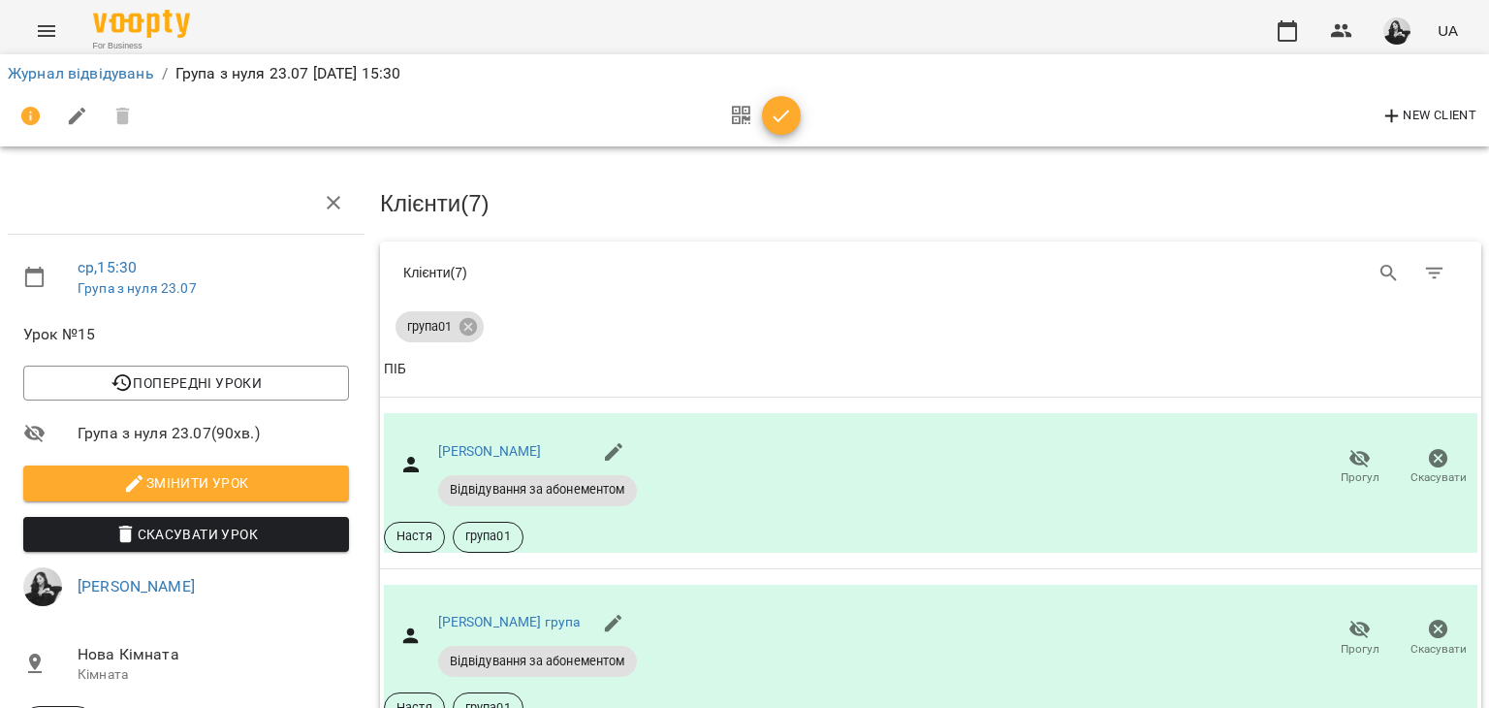
click at [791, 121] on icon "button" at bounding box center [781, 116] width 23 height 23
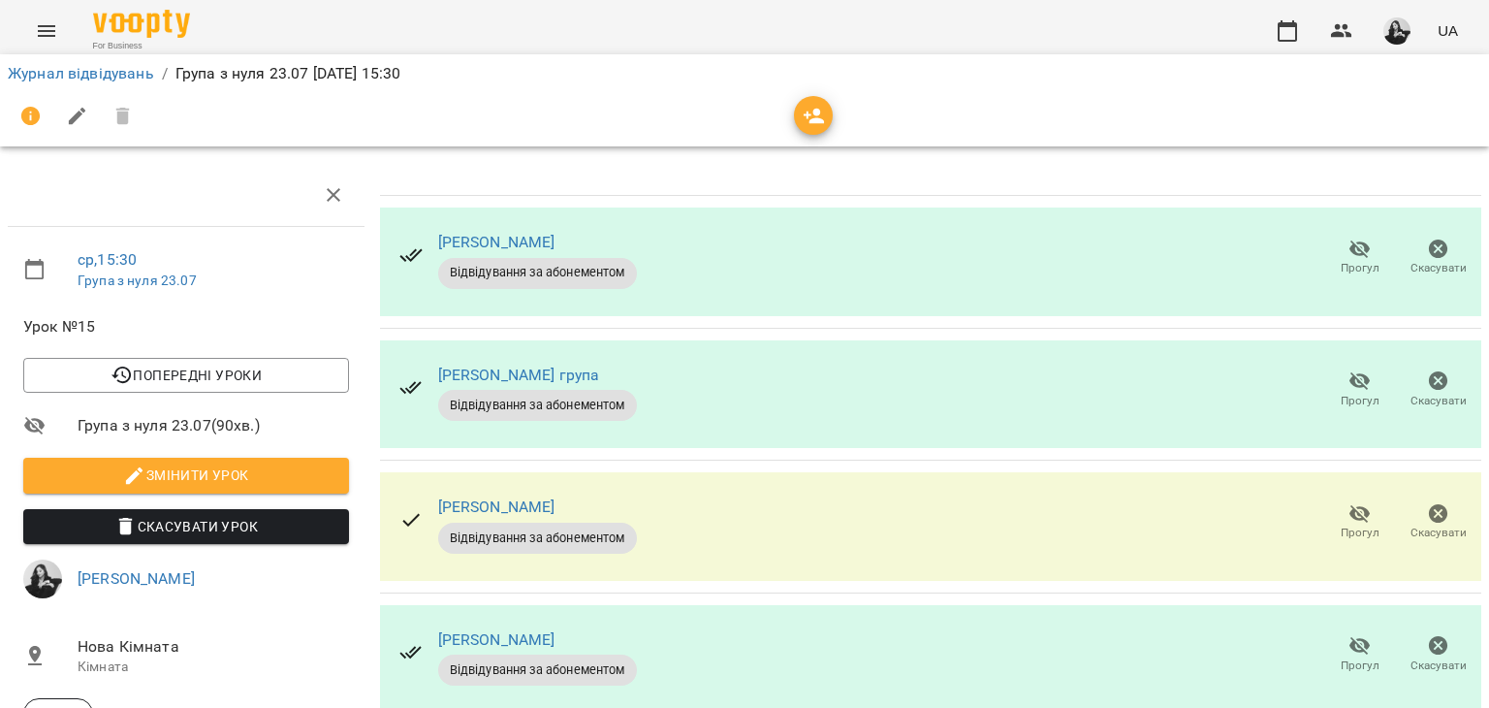
scroll to position [97, 0]
click at [1284, 28] on icon "button" at bounding box center [1287, 30] width 23 height 23
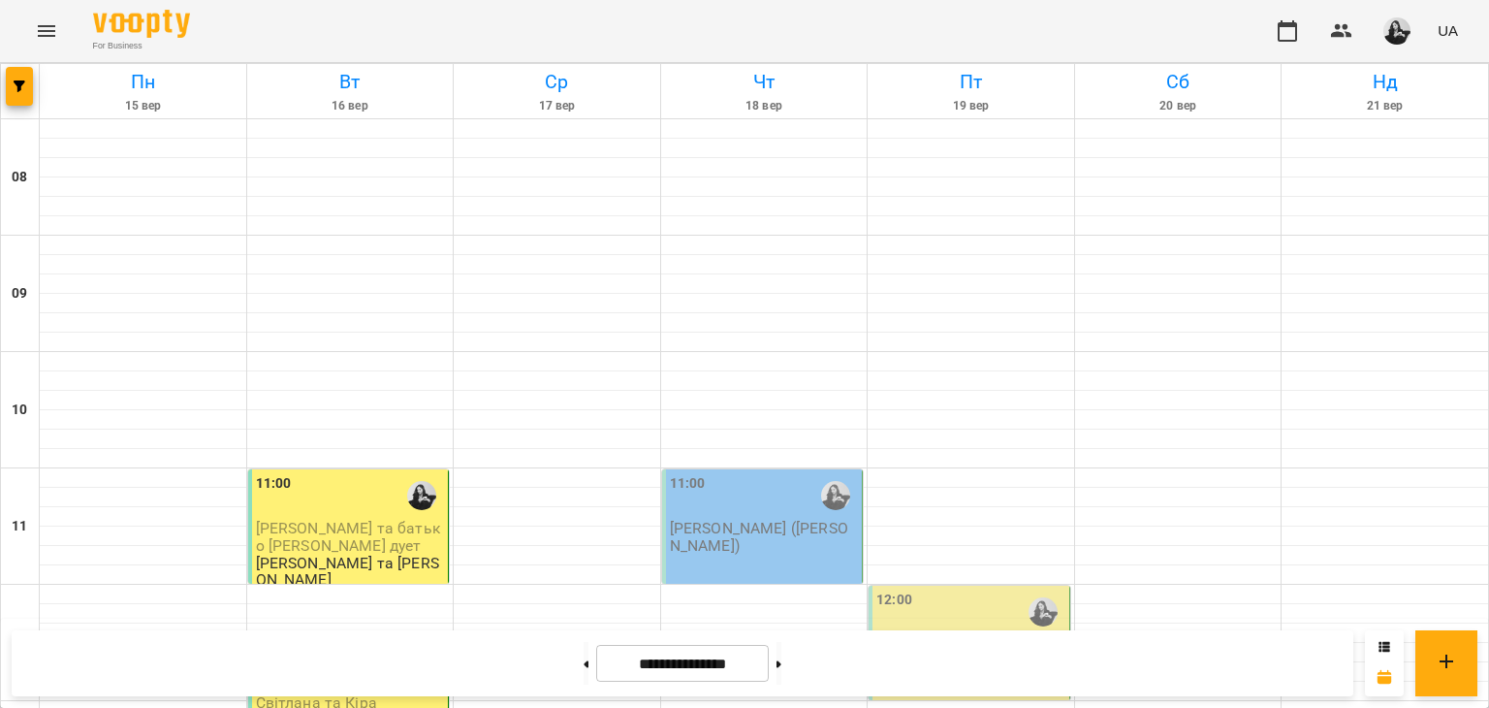
scroll to position [970, 0]
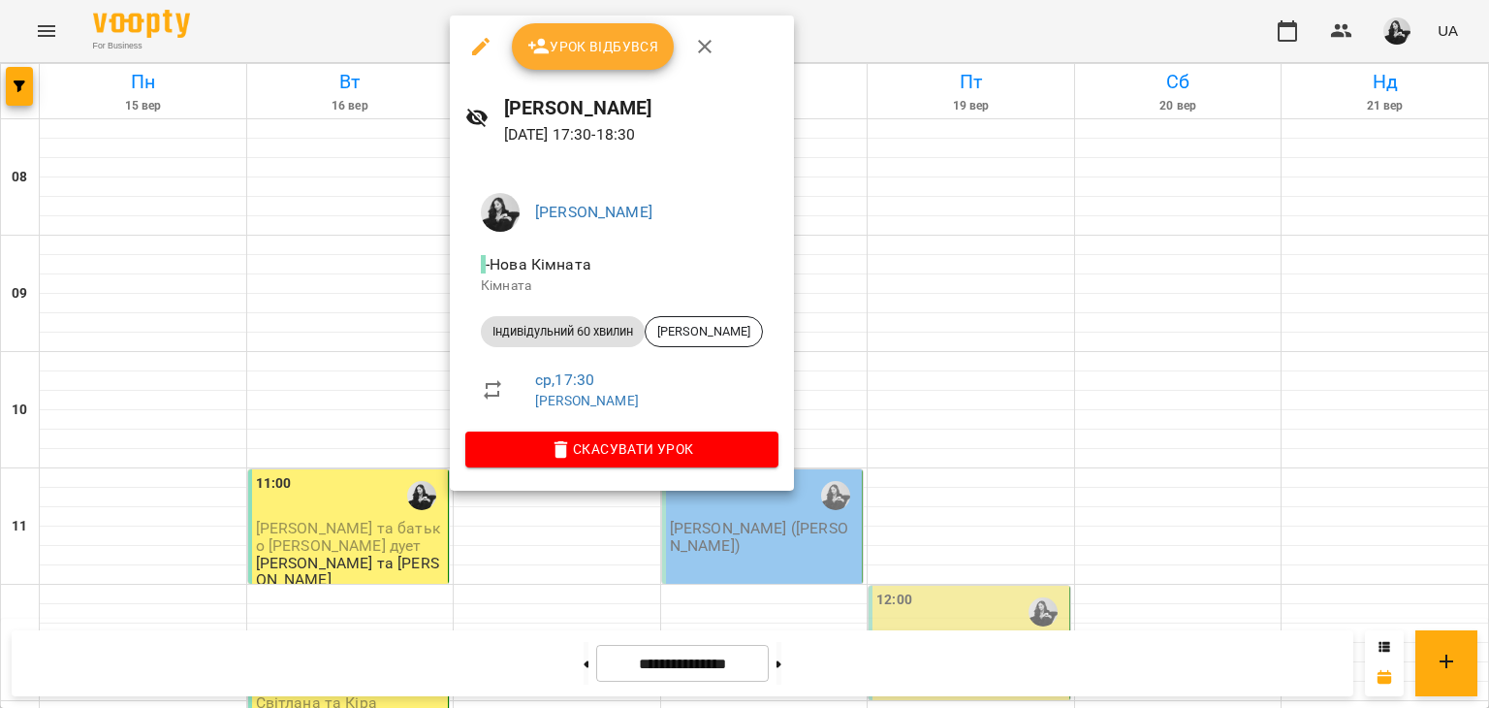
click at [642, 437] on span "Скасувати Урок" at bounding box center [622, 448] width 282 height 23
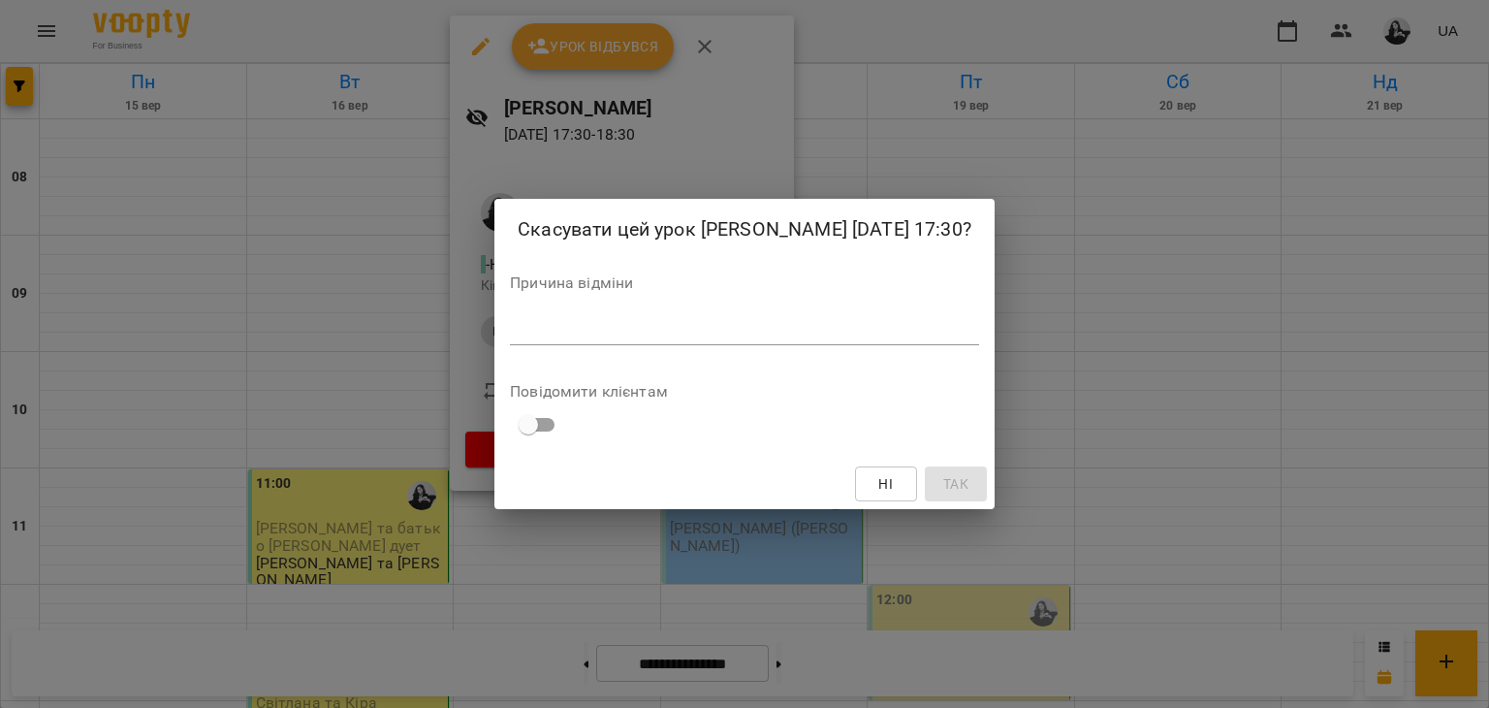
click at [716, 325] on textarea at bounding box center [744, 329] width 469 height 18
type textarea "*"
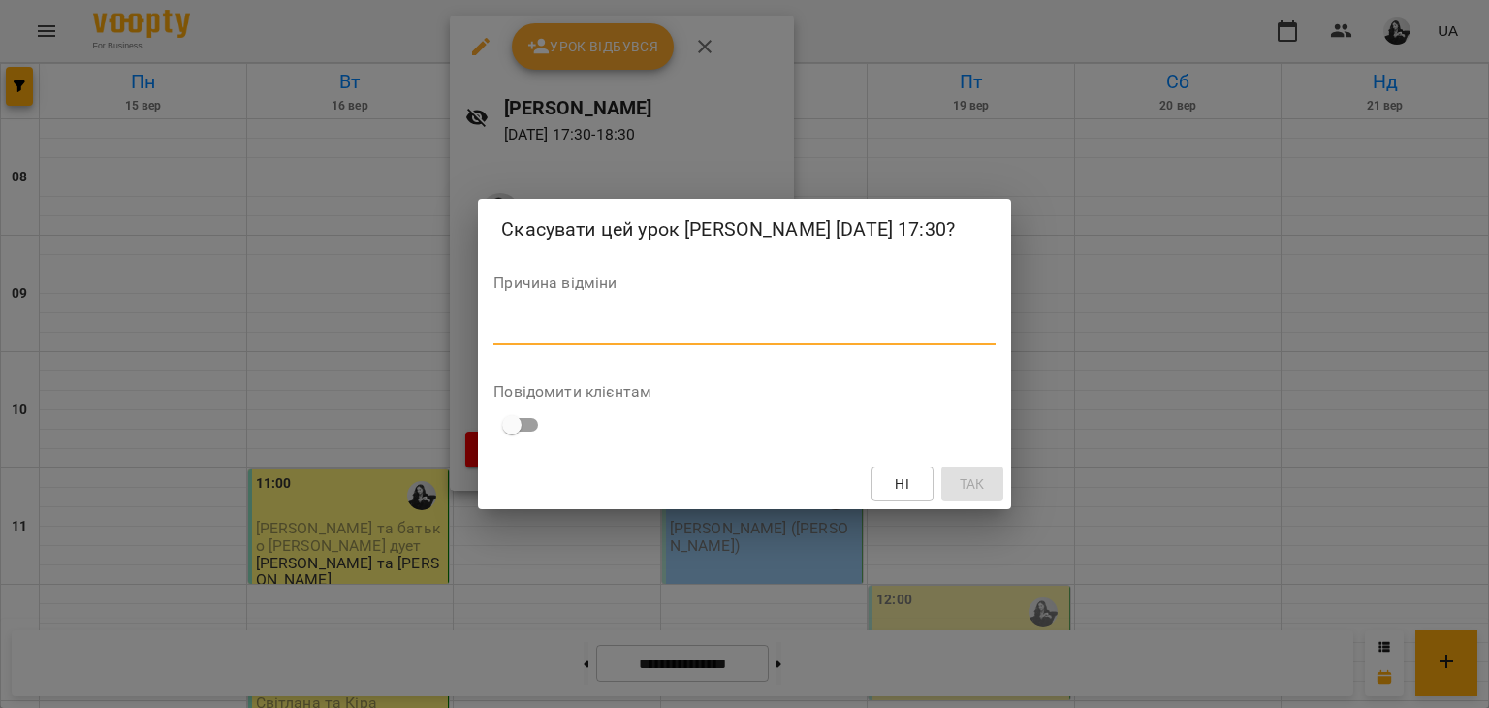
type textarea "*"
type textarea "**********"
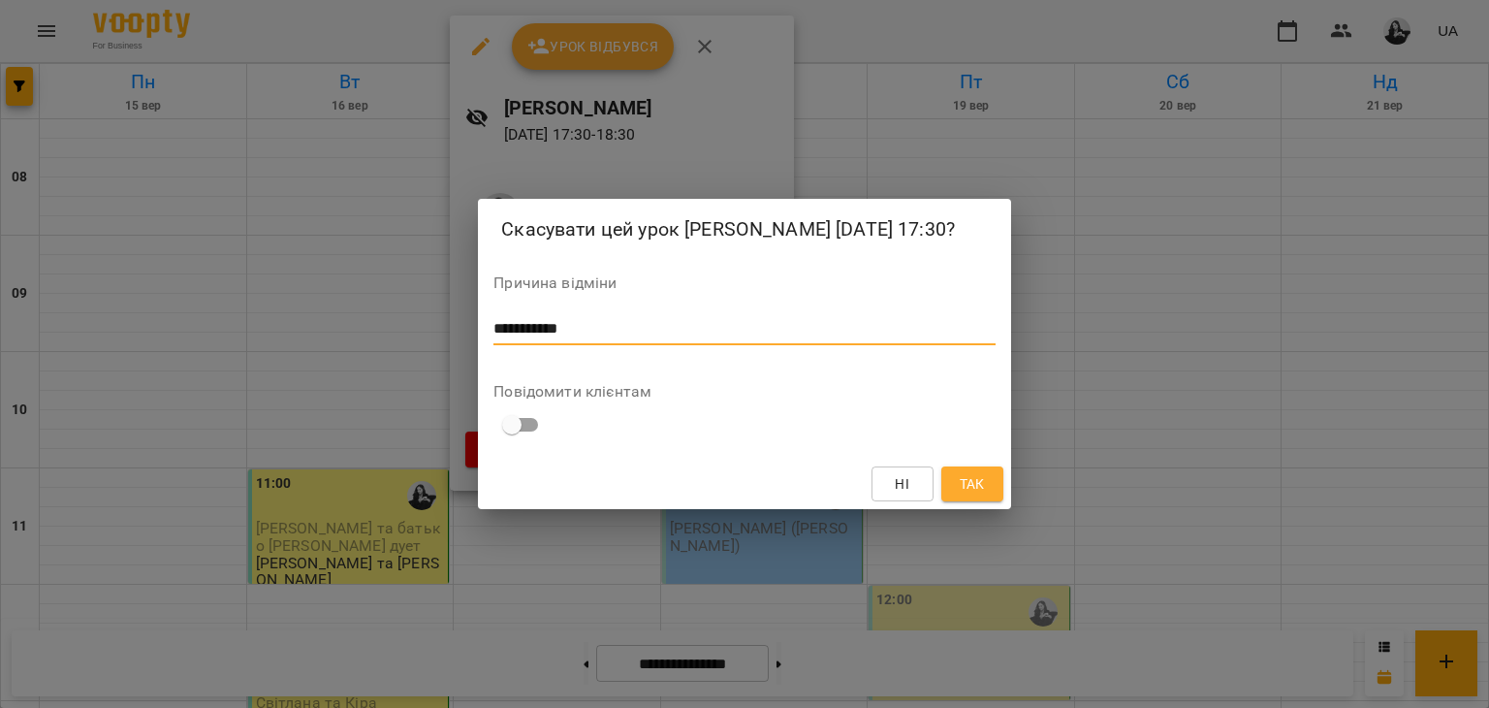
click at [1003, 490] on button "Так" at bounding box center [973, 483] width 62 height 35
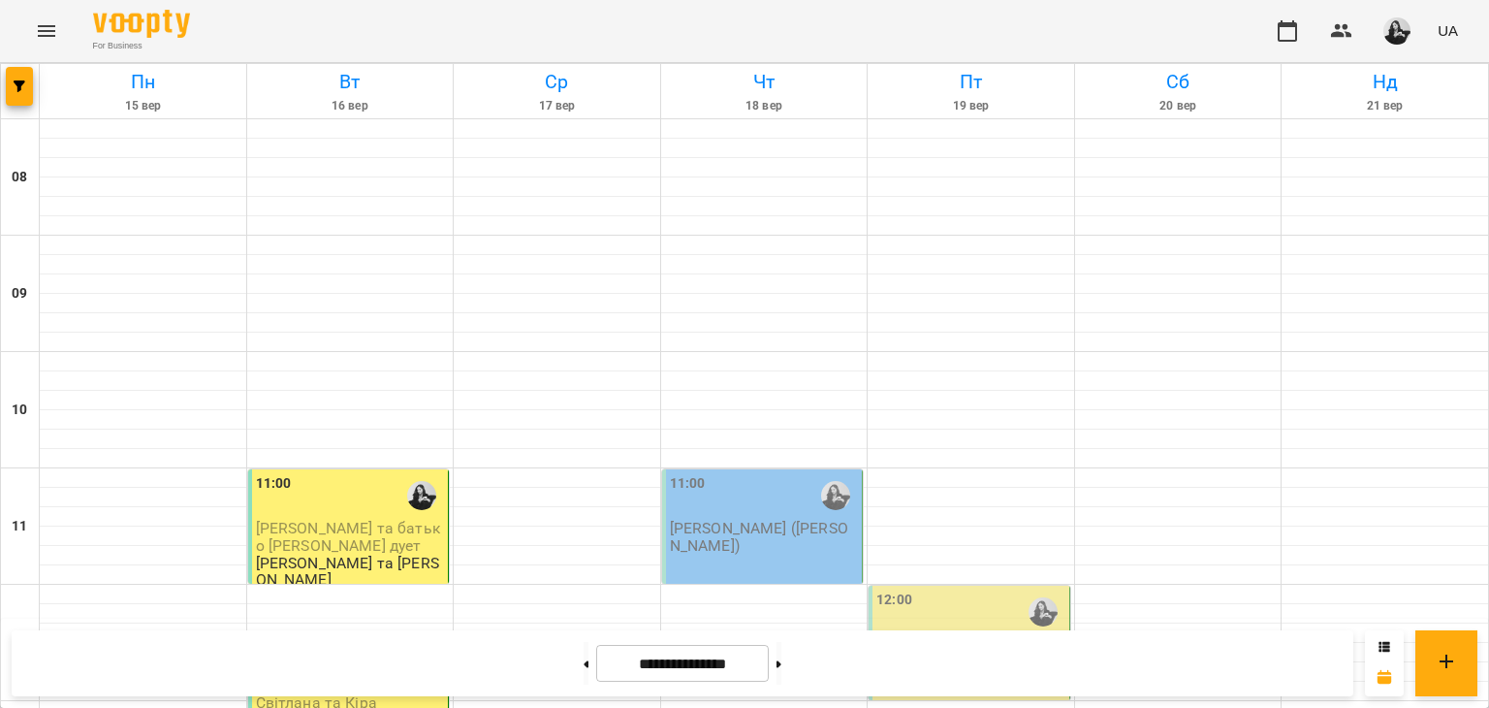
scroll to position [582, 0]
